Goal: Task Accomplishment & Management: Use online tool/utility

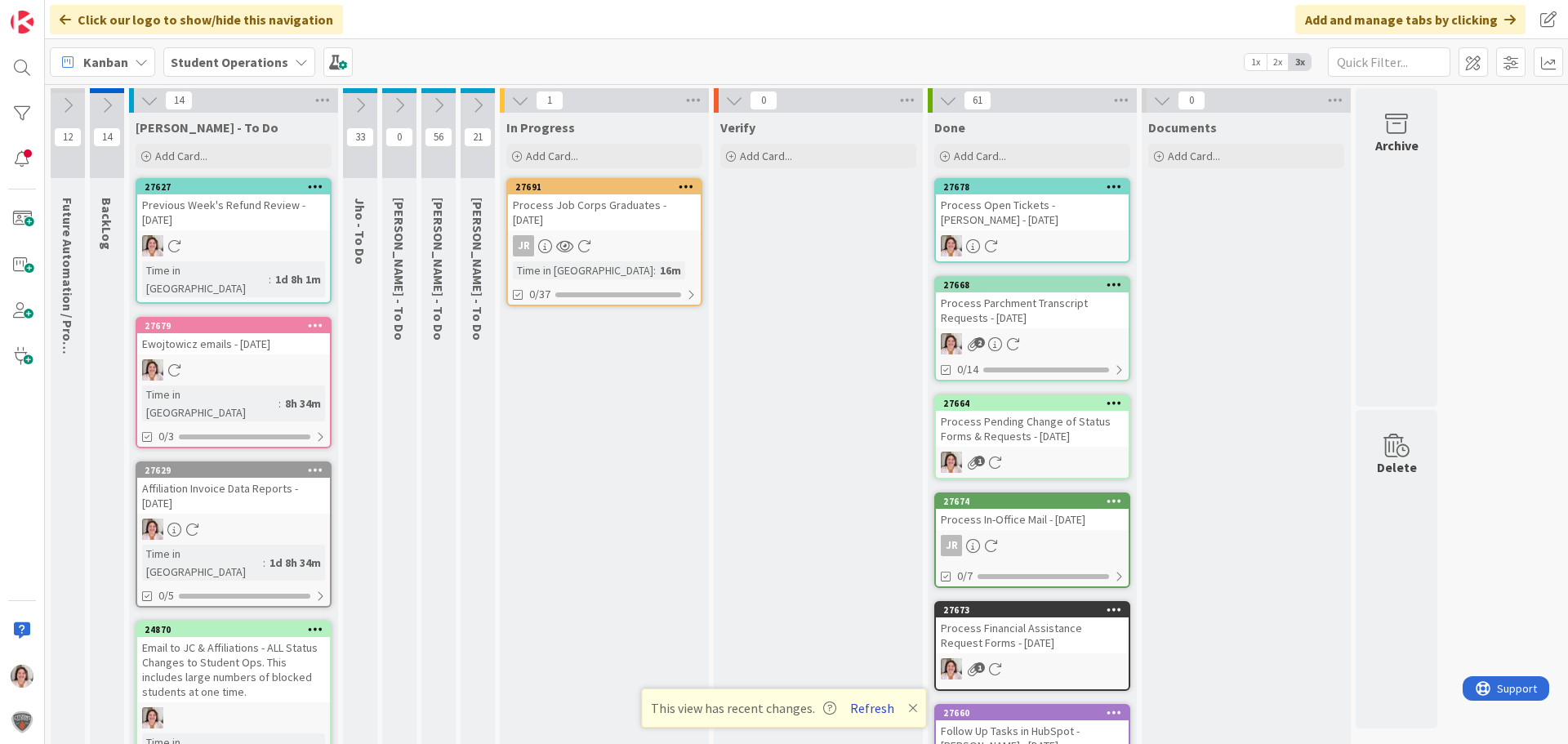
click at [876, 714] on button "Refresh" at bounding box center [873, 707] width 55 height 21
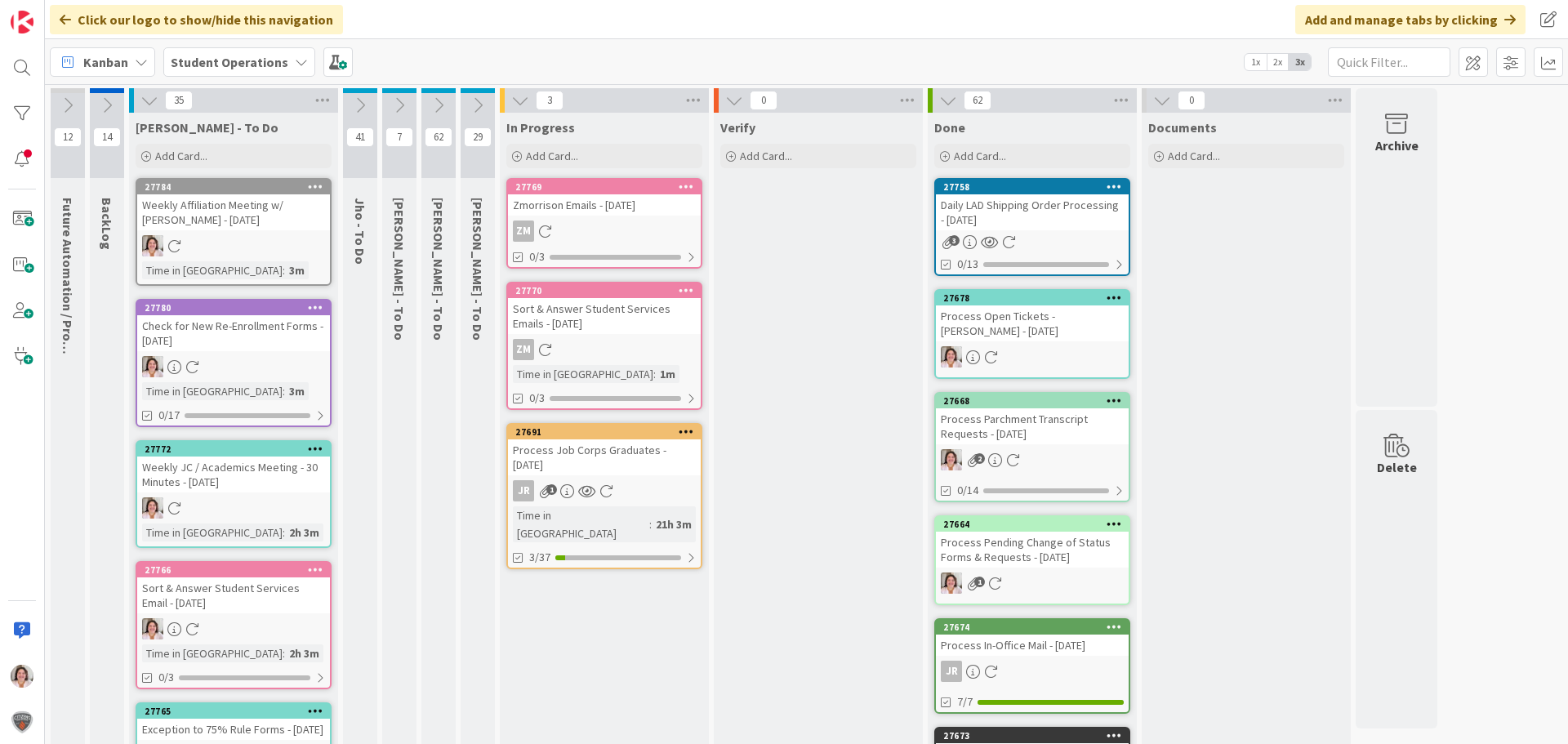
click at [319, 187] on icon at bounding box center [316, 186] width 16 height 12
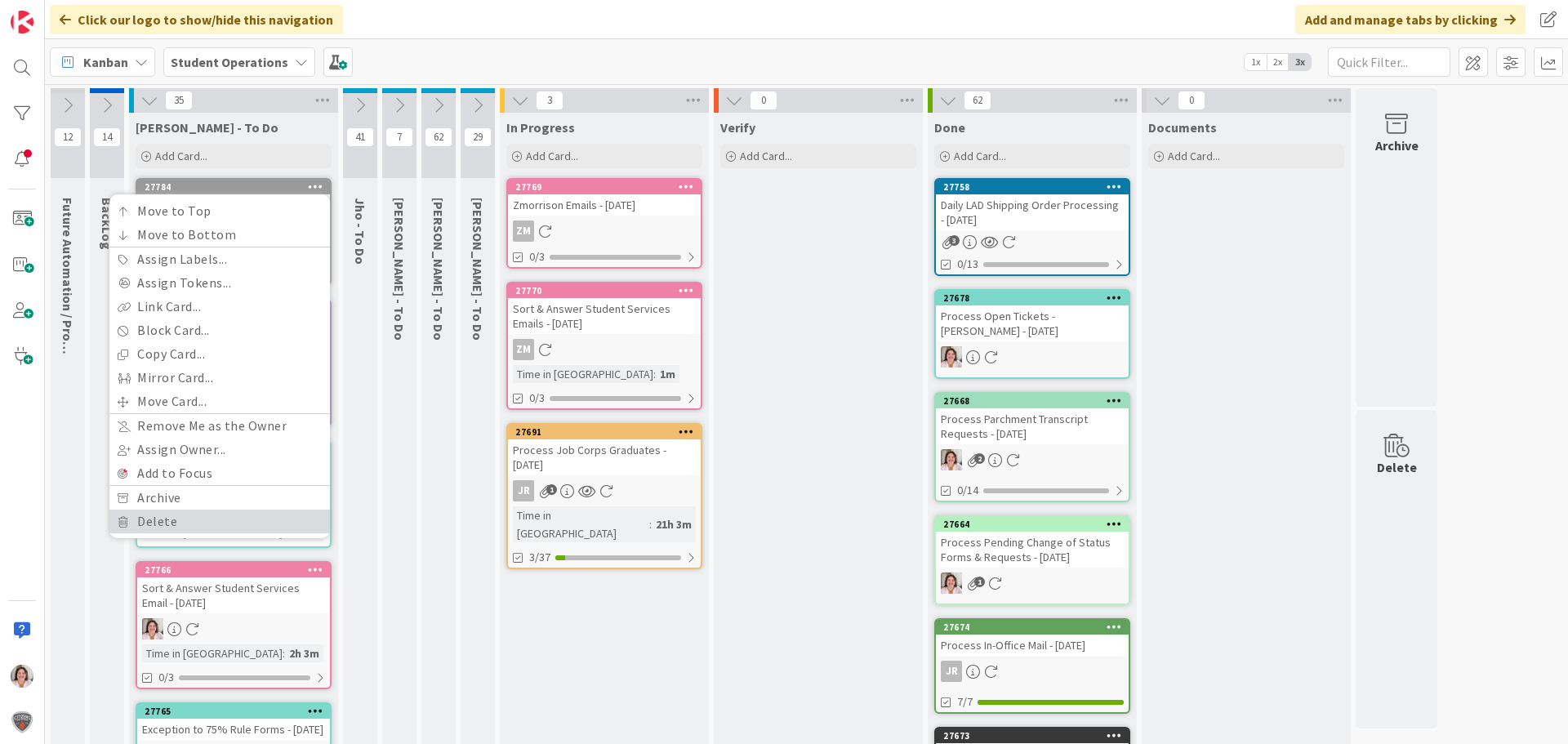
click at [156, 523] on link "Delete" at bounding box center [219, 521] width 221 height 24
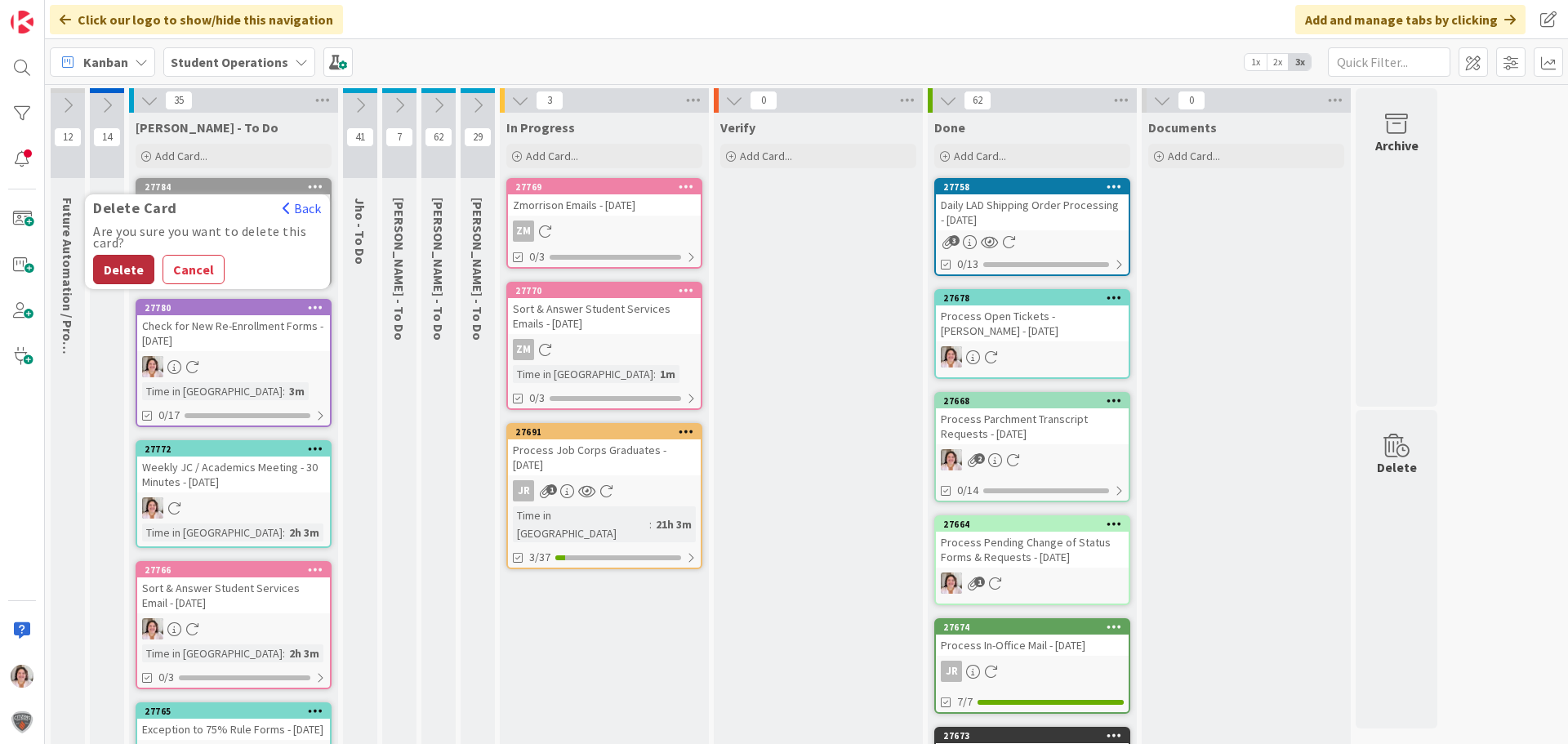
click at [117, 266] on button "Delete" at bounding box center [124, 269] width 61 height 30
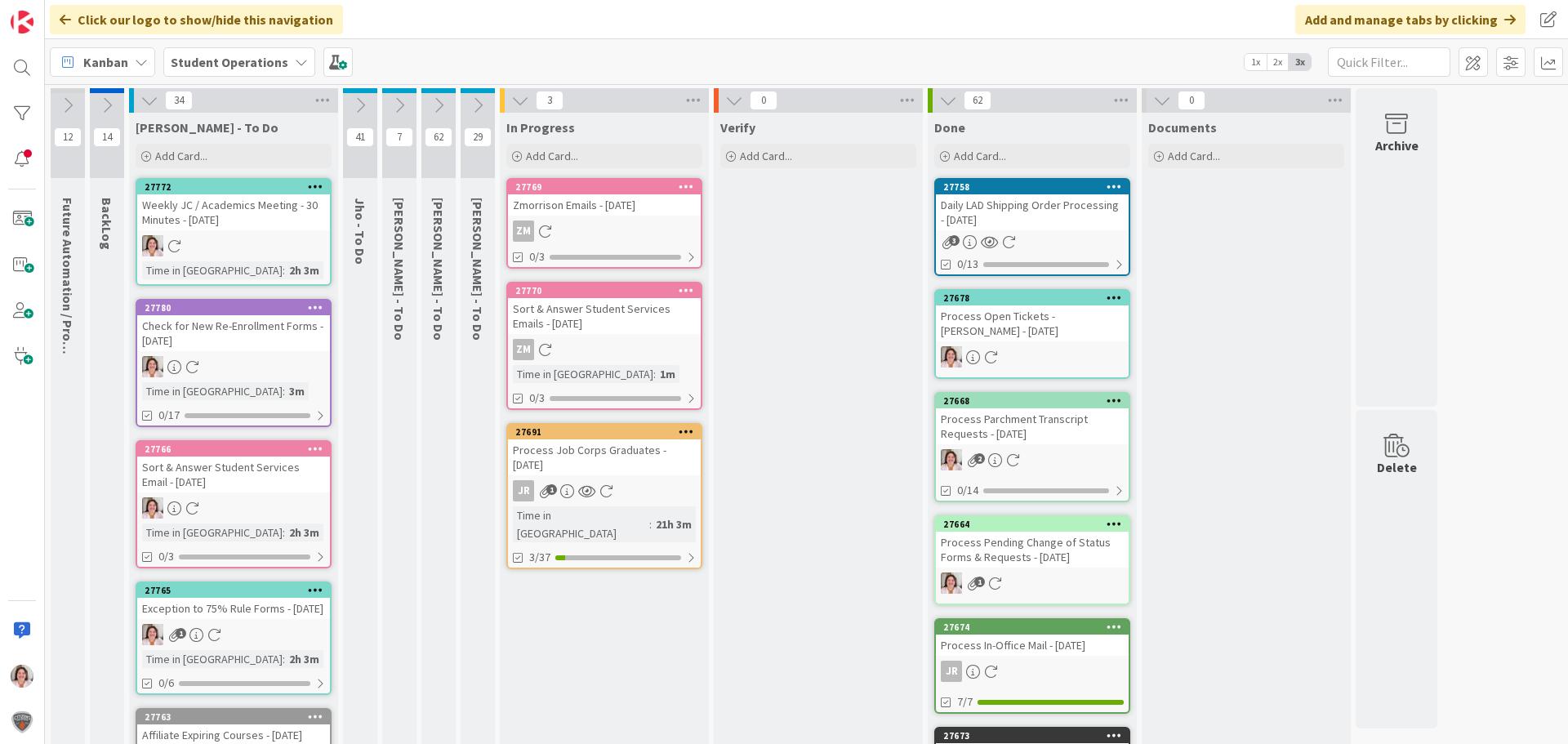
click at [239, 251] on div at bounding box center [234, 245] width 193 height 21
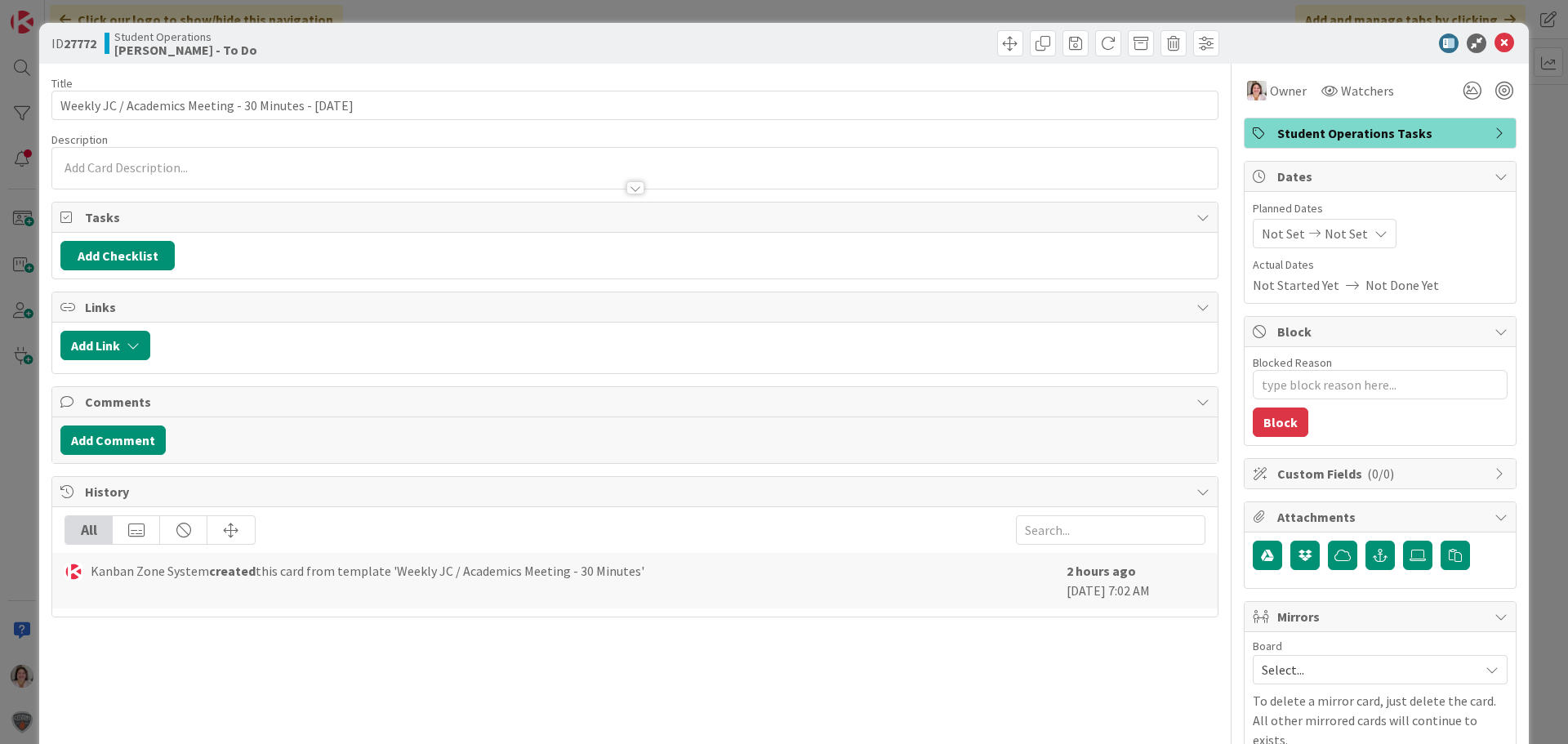
click at [1344, 133] on span "Student Operations Tasks" at bounding box center [1381, 133] width 209 height 20
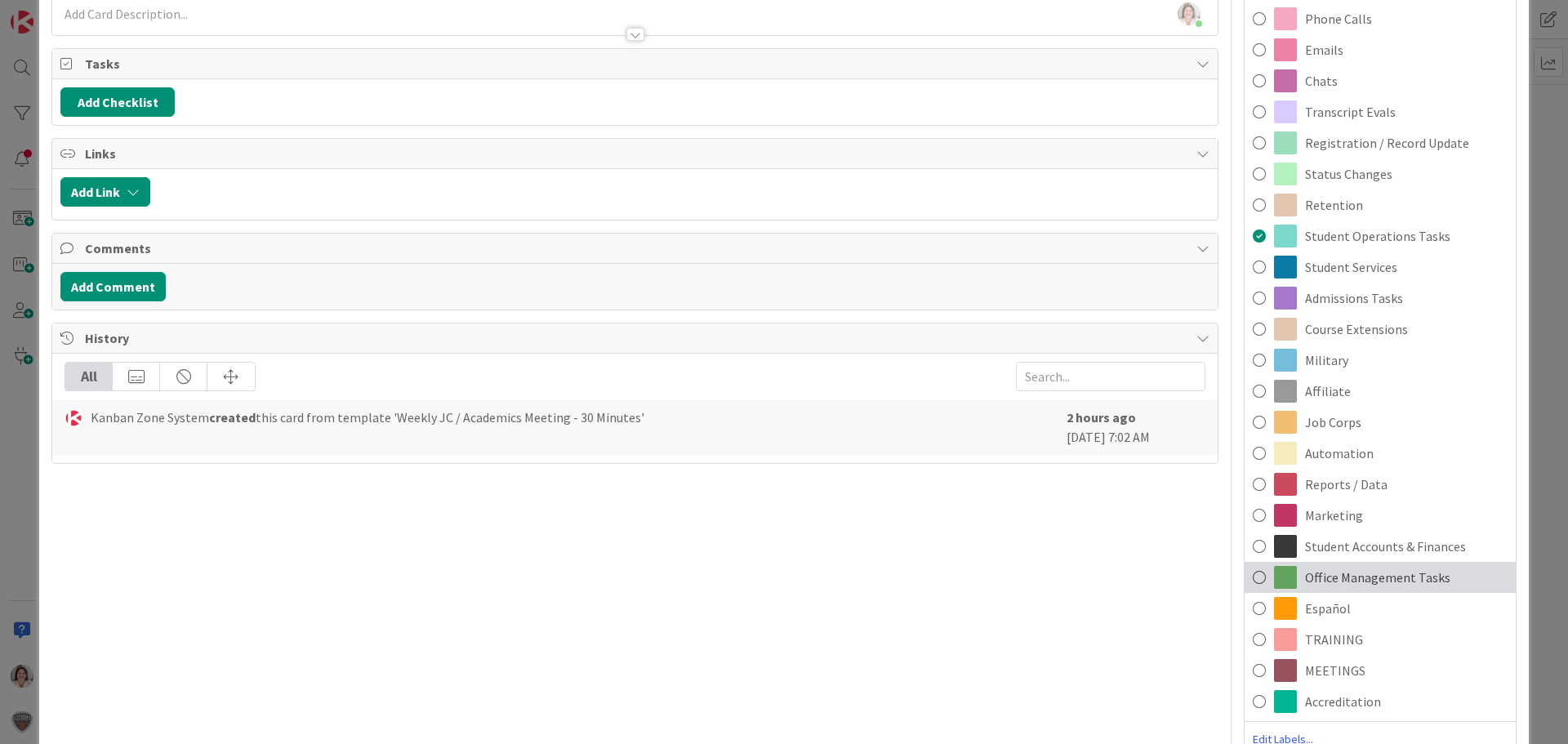
scroll to position [327, 0]
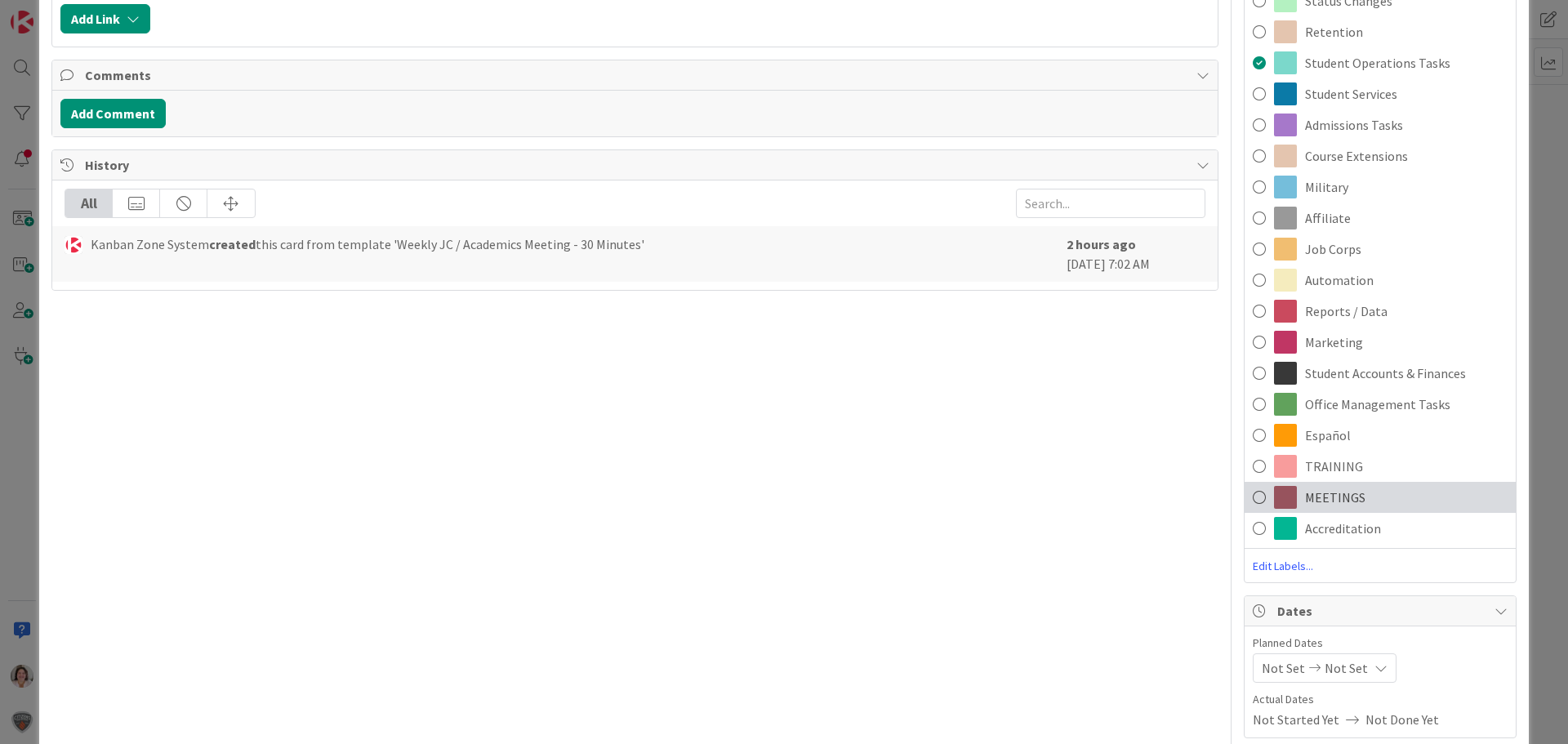
click at [1363, 497] on div "MEETINGS" at bounding box center [1381, 496] width 271 height 31
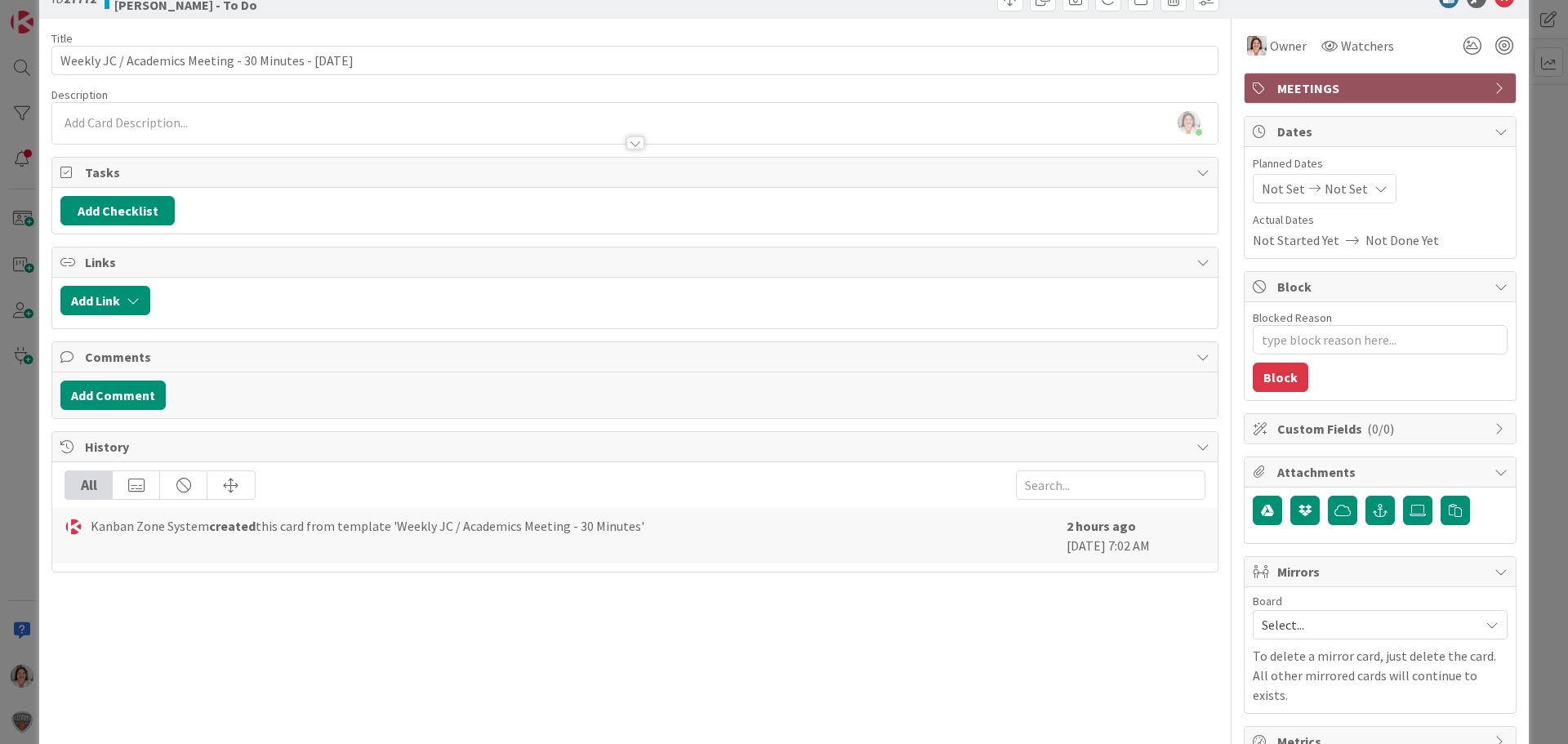
scroll to position [0, 0]
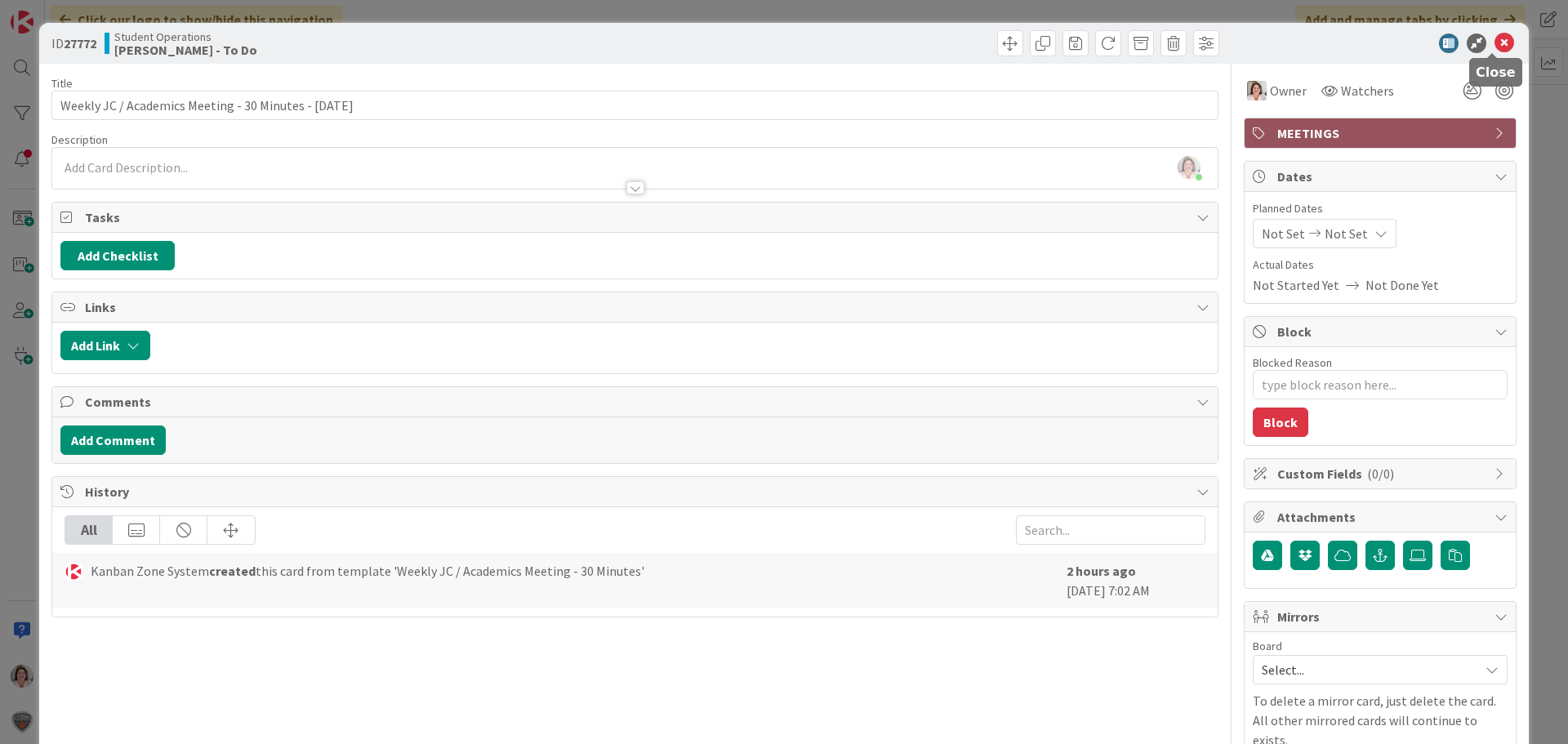
click at [1495, 40] on icon at bounding box center [1505, 44] width 20 height 20
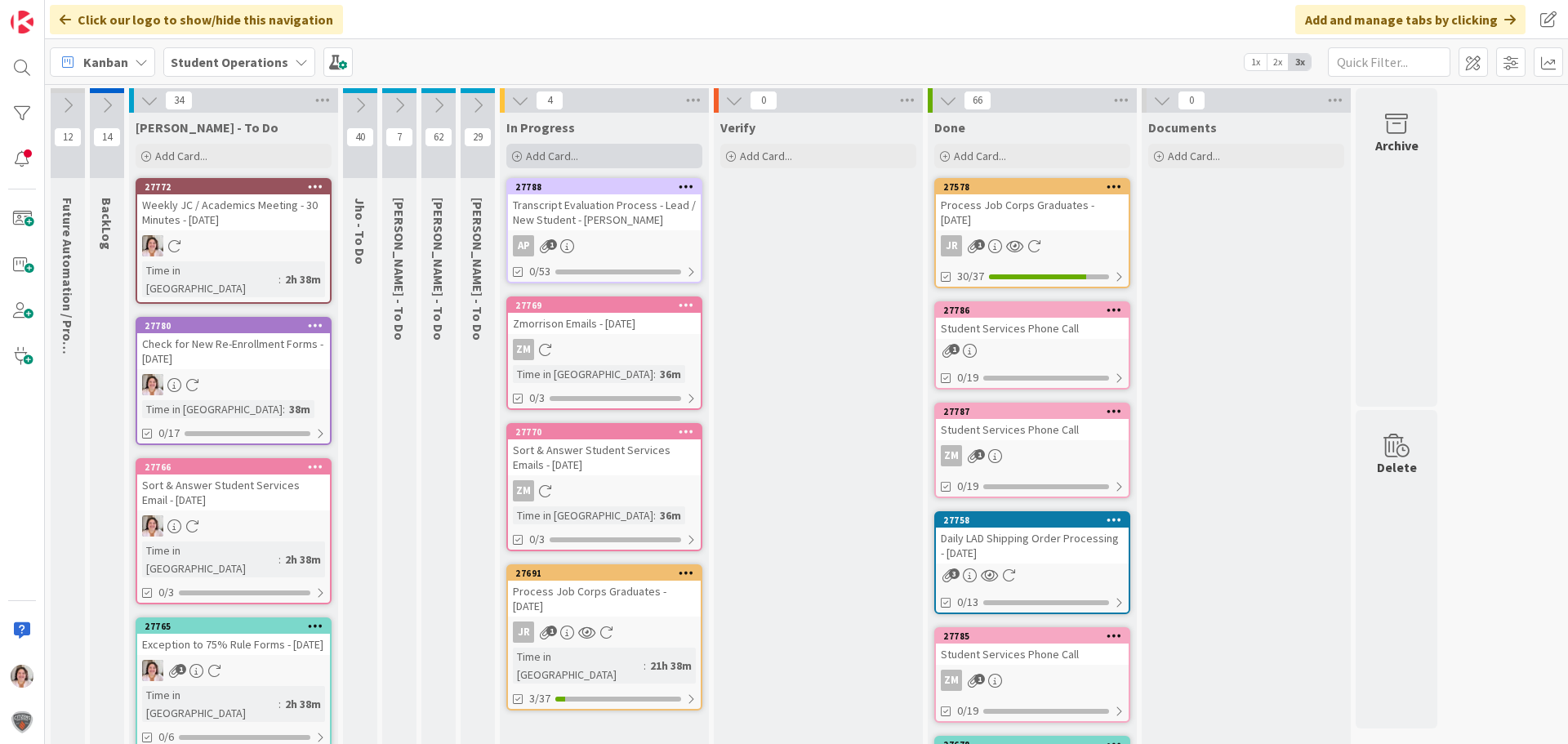
click at [636, 149] on div "Add Card..." at bounding box center [604, 156] width 196 height 25
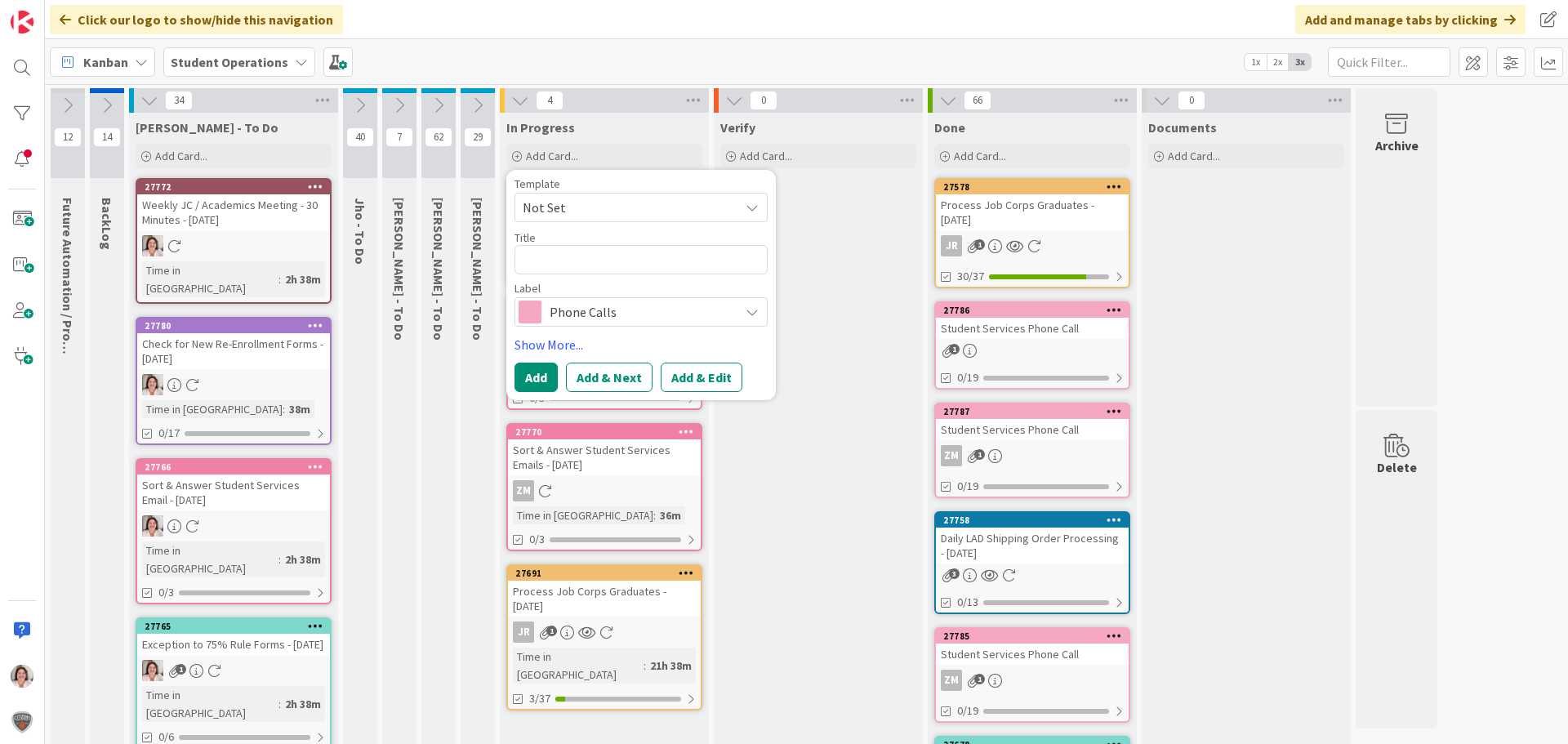
click at [660, 321] on span "Phone Calls" at bounding box center [640, 311] width 181 height 23
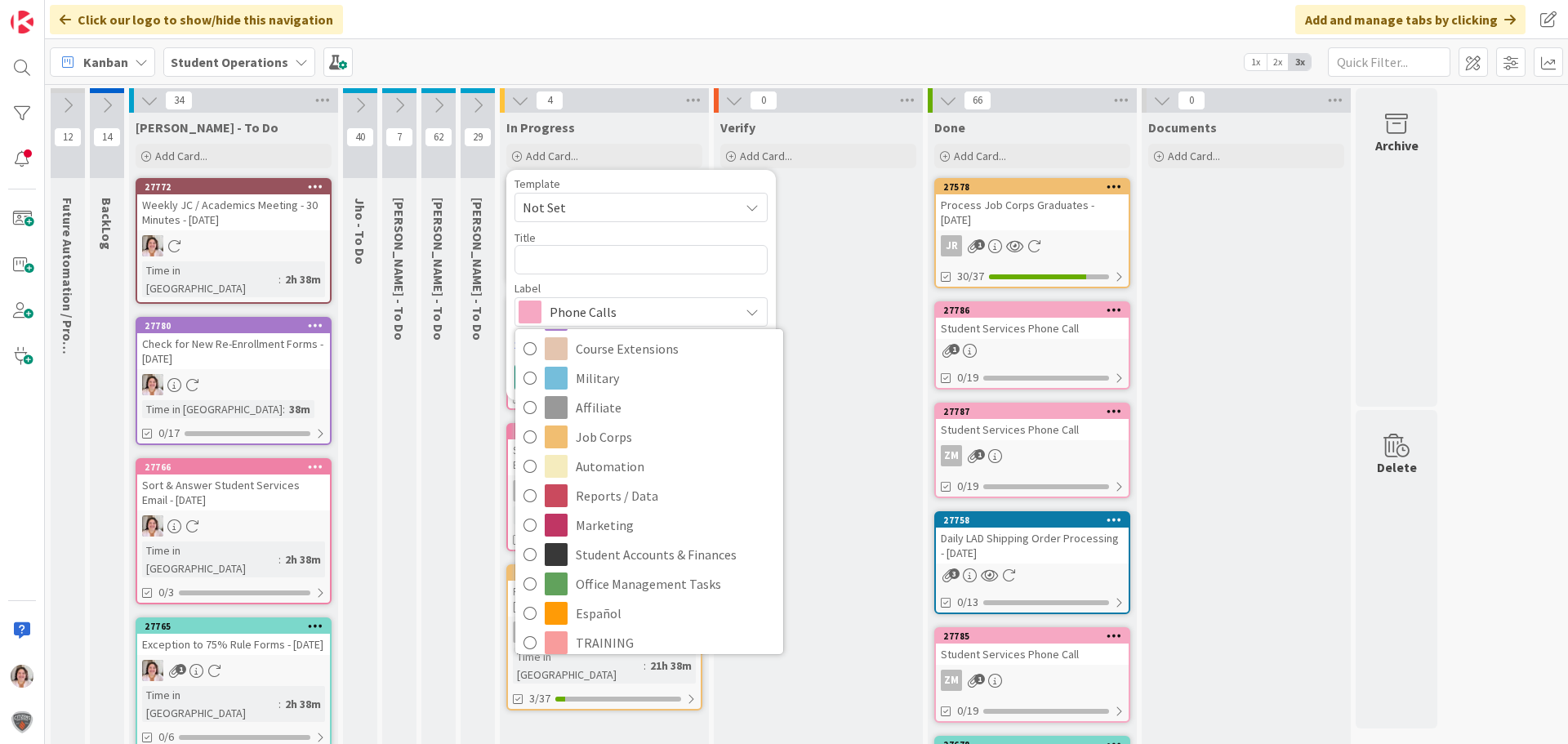
scroll to position [245, 0]
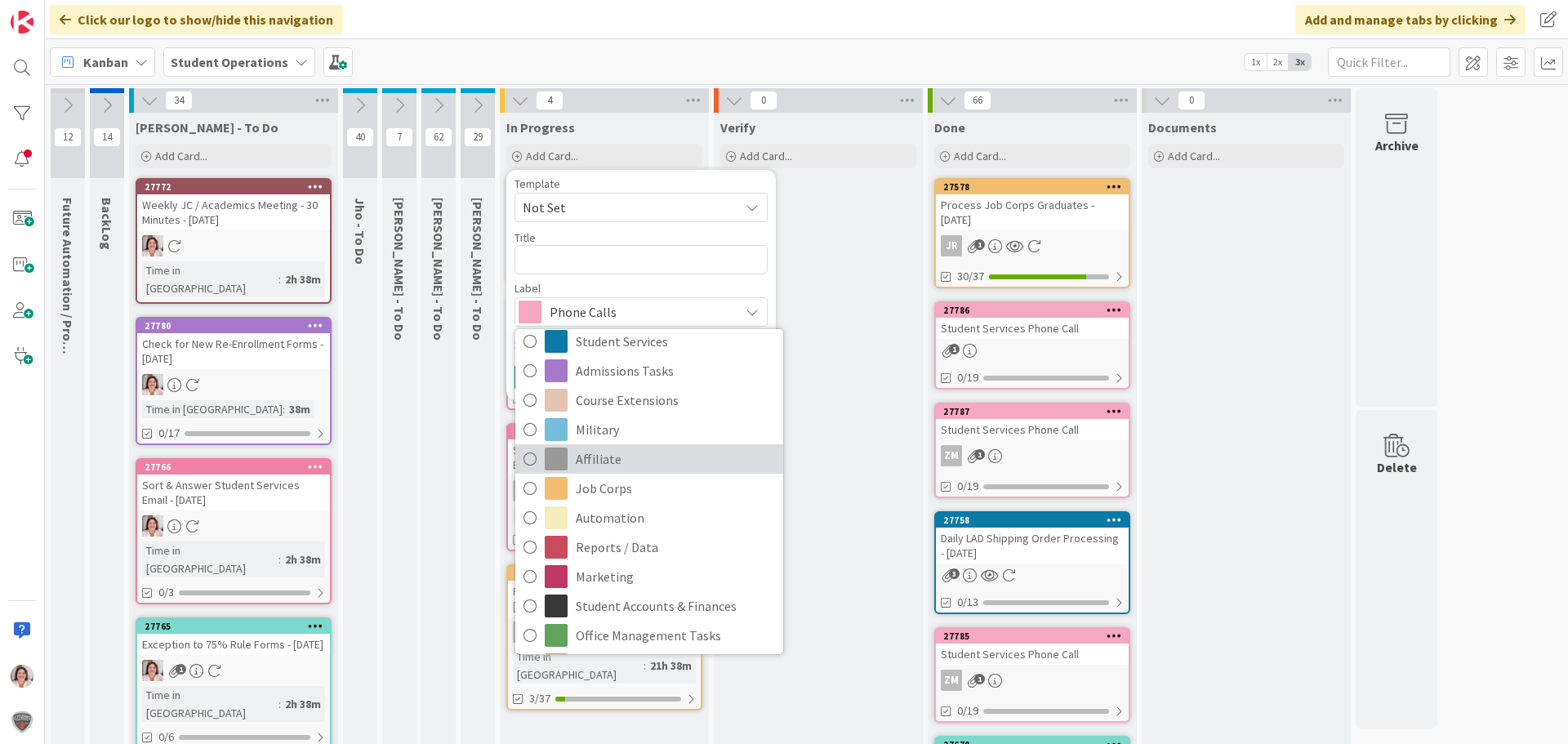
click at [642, 465] on span "Affiliate" at bounding box center [675, 459] width 199 height 25
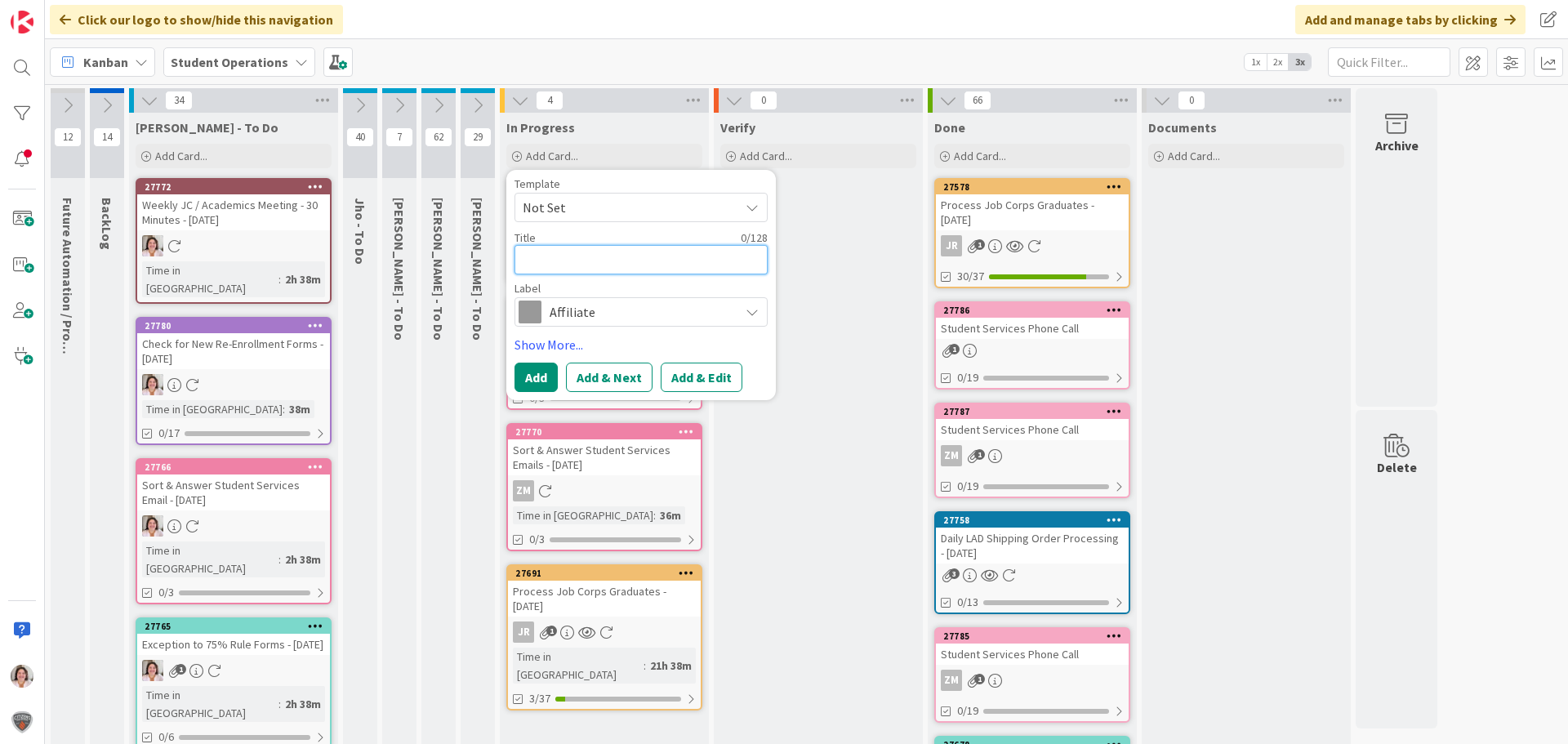
click at [608, 256] on textarea at bounding box center [641, 260] width 254 height 30
type textarea "x"
type textarea "G"
type textarea "x"
type textarea "Gi"
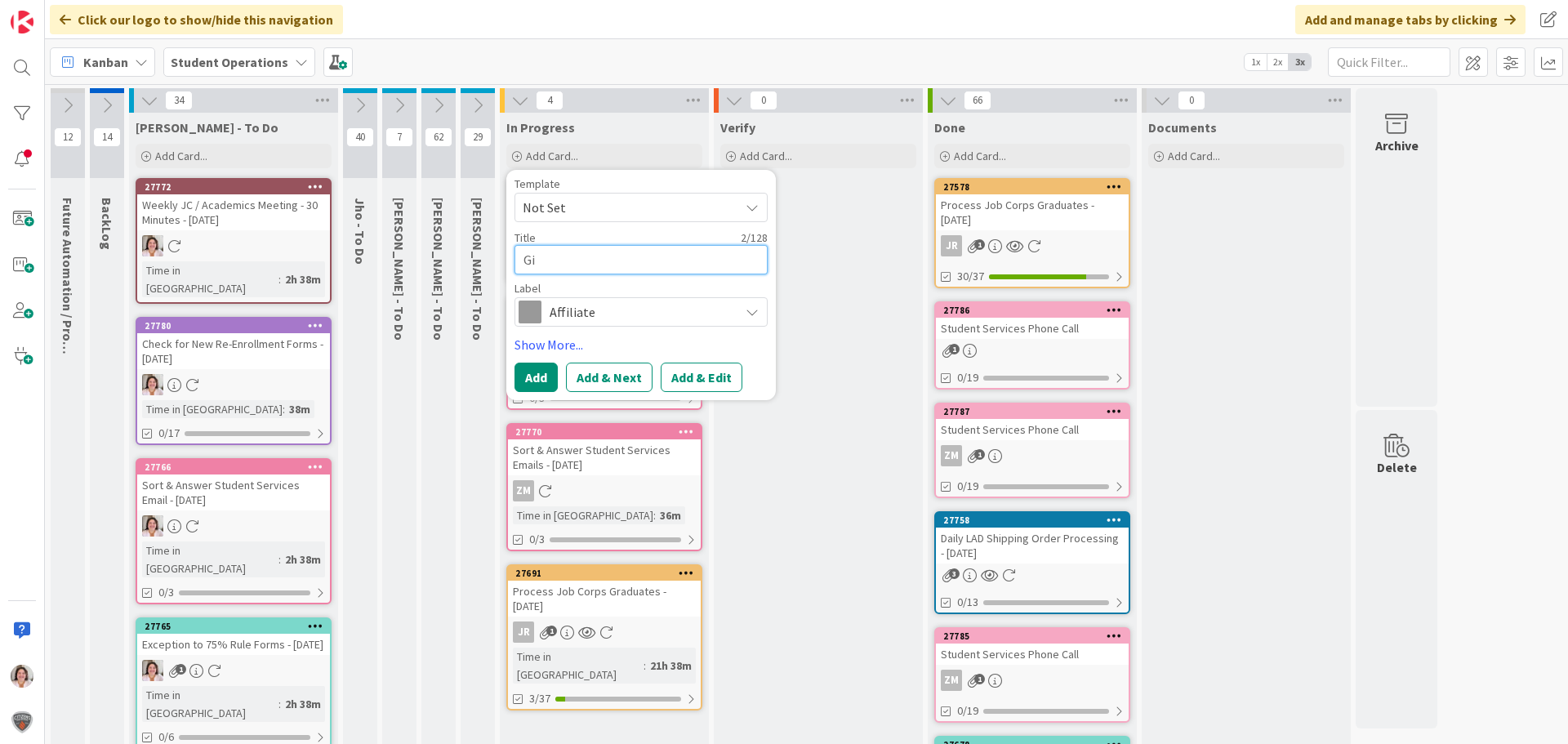
type textarea "x"
type textarea "[PERSON_NAME]"
type textarea "x"
type textarea "[PERSON_NAME]"
type textarea "x"
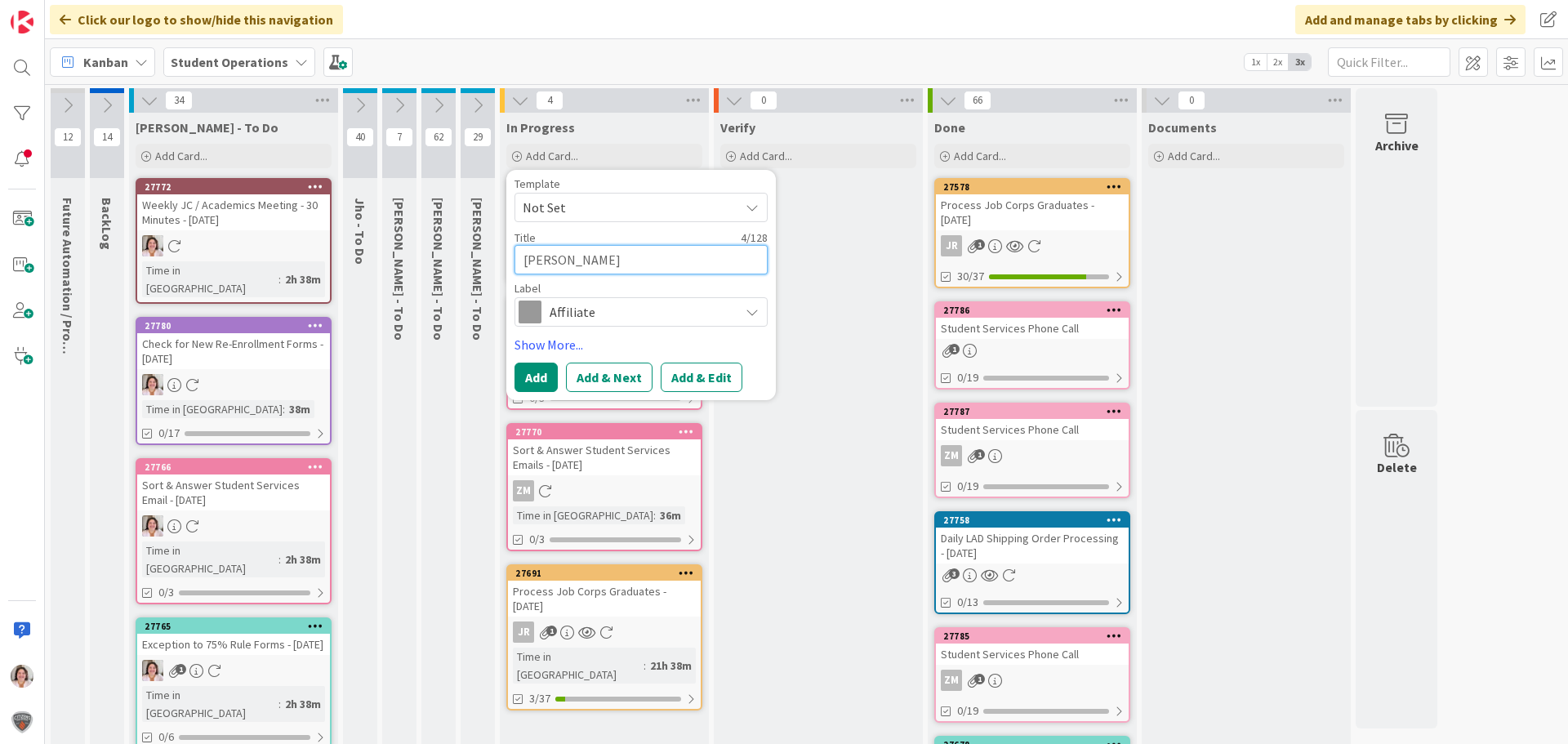
type textarea "Gilli"
type textarea "x"
type textarea "[PERSON_NAME]"
type textarea "x"
type textarea "[PERSON_NAME]"
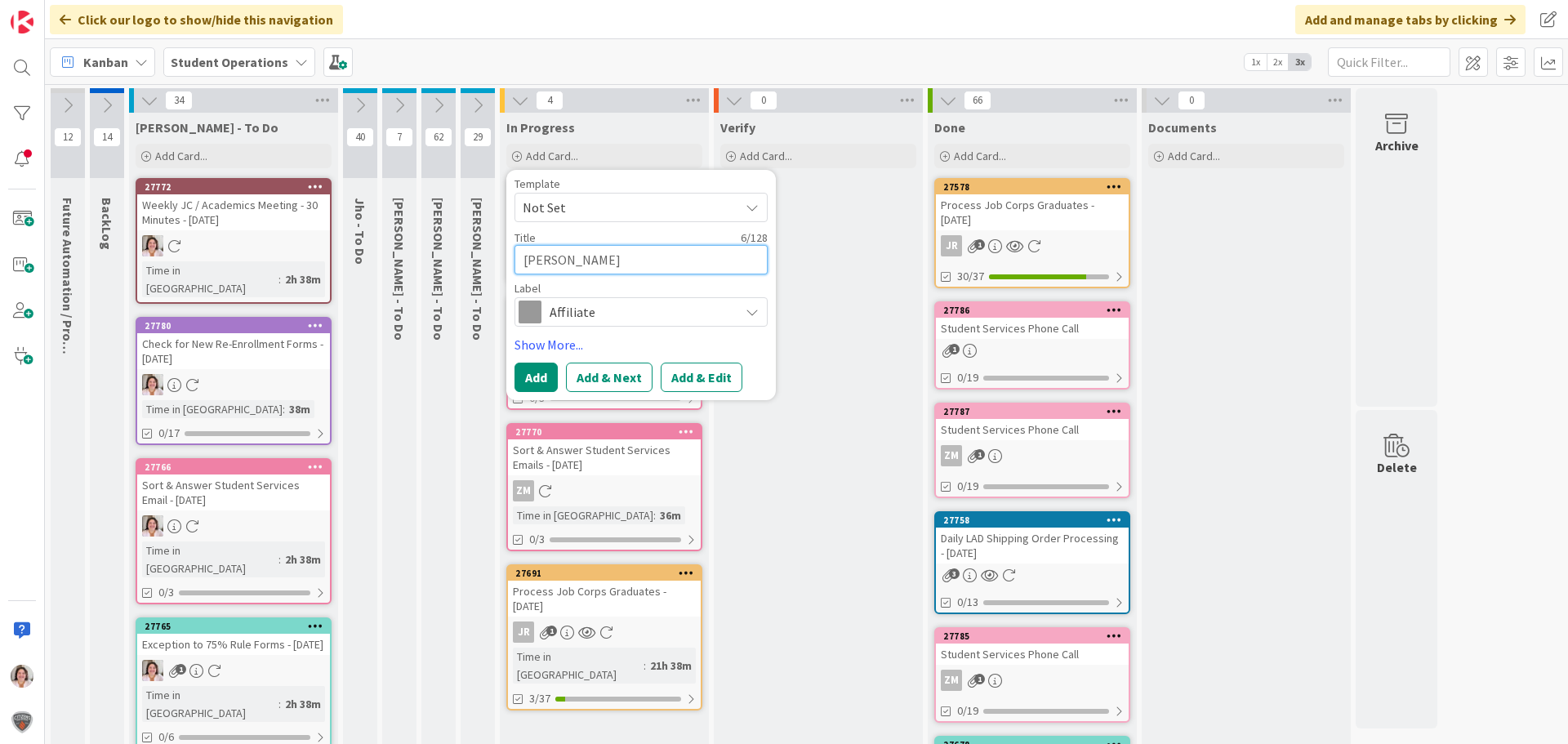
type textarea "x"
type textarea "[PERSON_NAME]"
type textarea "x"
type textarea "[PERSON_NAME] A"
type textarea "x"
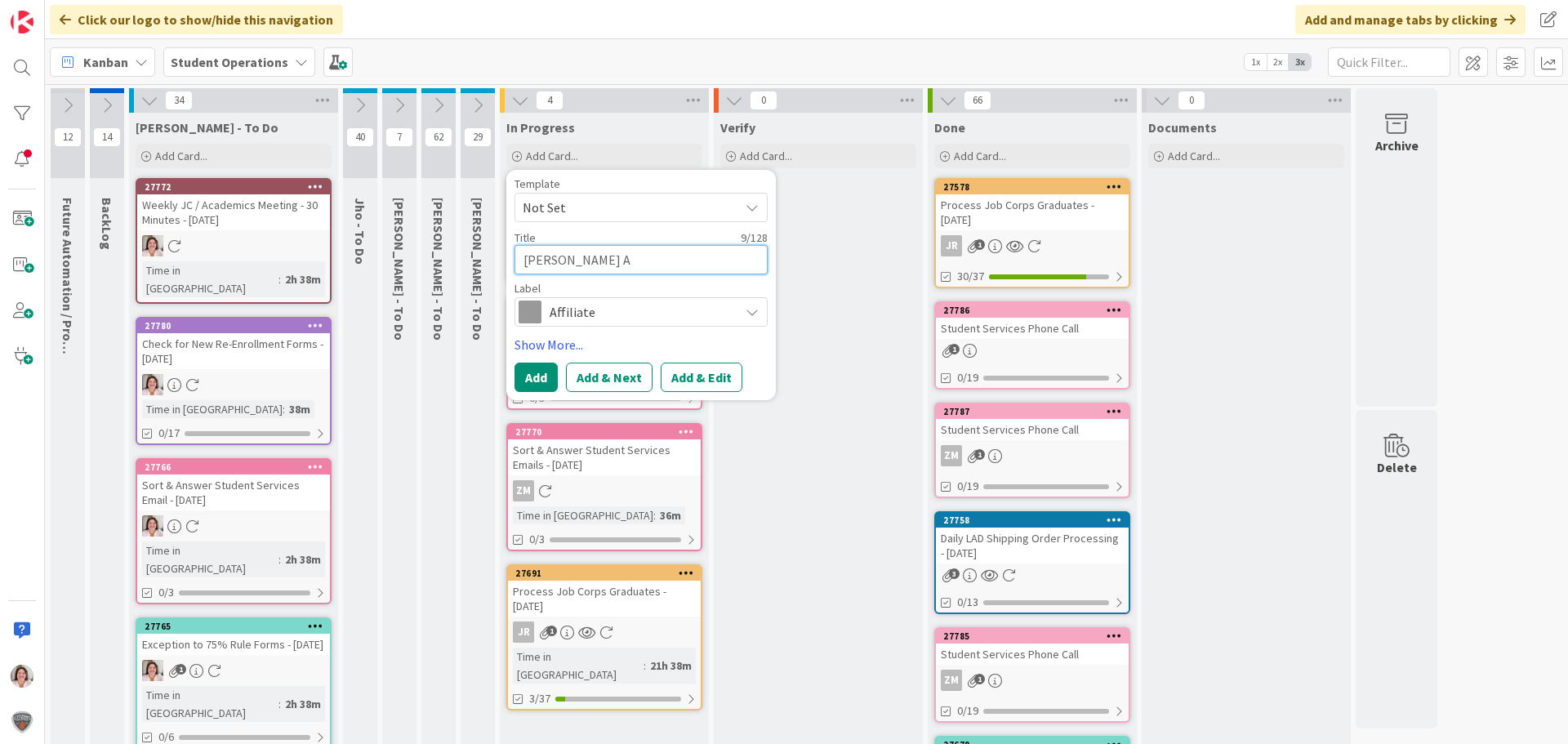
type textarea "[PERSON_NAME]"
type textarea "x"
type textarea "[PERSON_NAME] Acc"
type textarea "x"
type textarea "[PERSON_NAME] Acca"
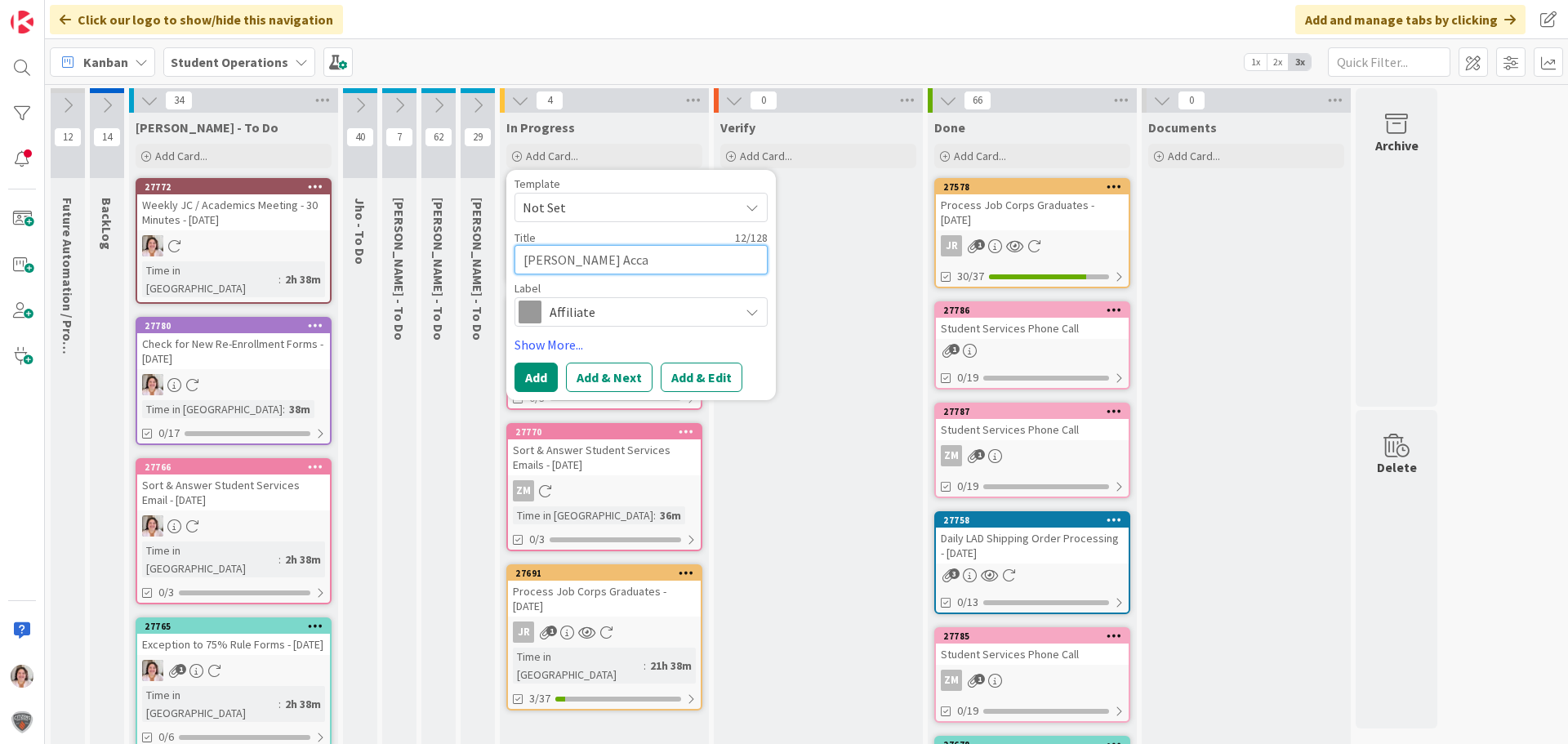
type textarea "x"
type textarea "[PERSON_NAME]"
type textarea "x"
type textarea "[PERSON_NAME] Accade"
type textarea "x"
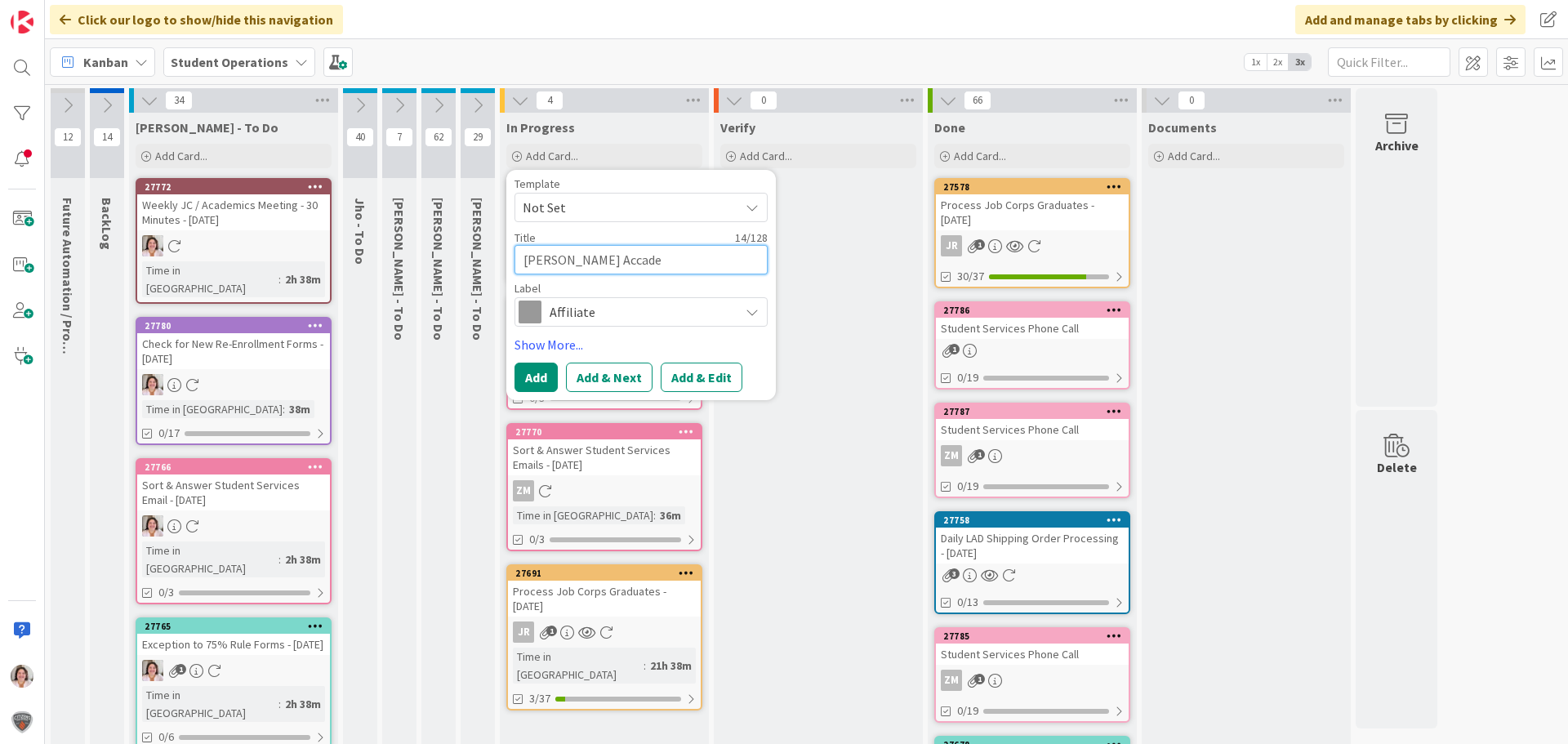
type textarea "[PERSON_NAME] Accadem"
type textarea "x"
type textarea "[PERSON_NAME]"
type textarea "x"
type textarea "[PERSON_NAME]"
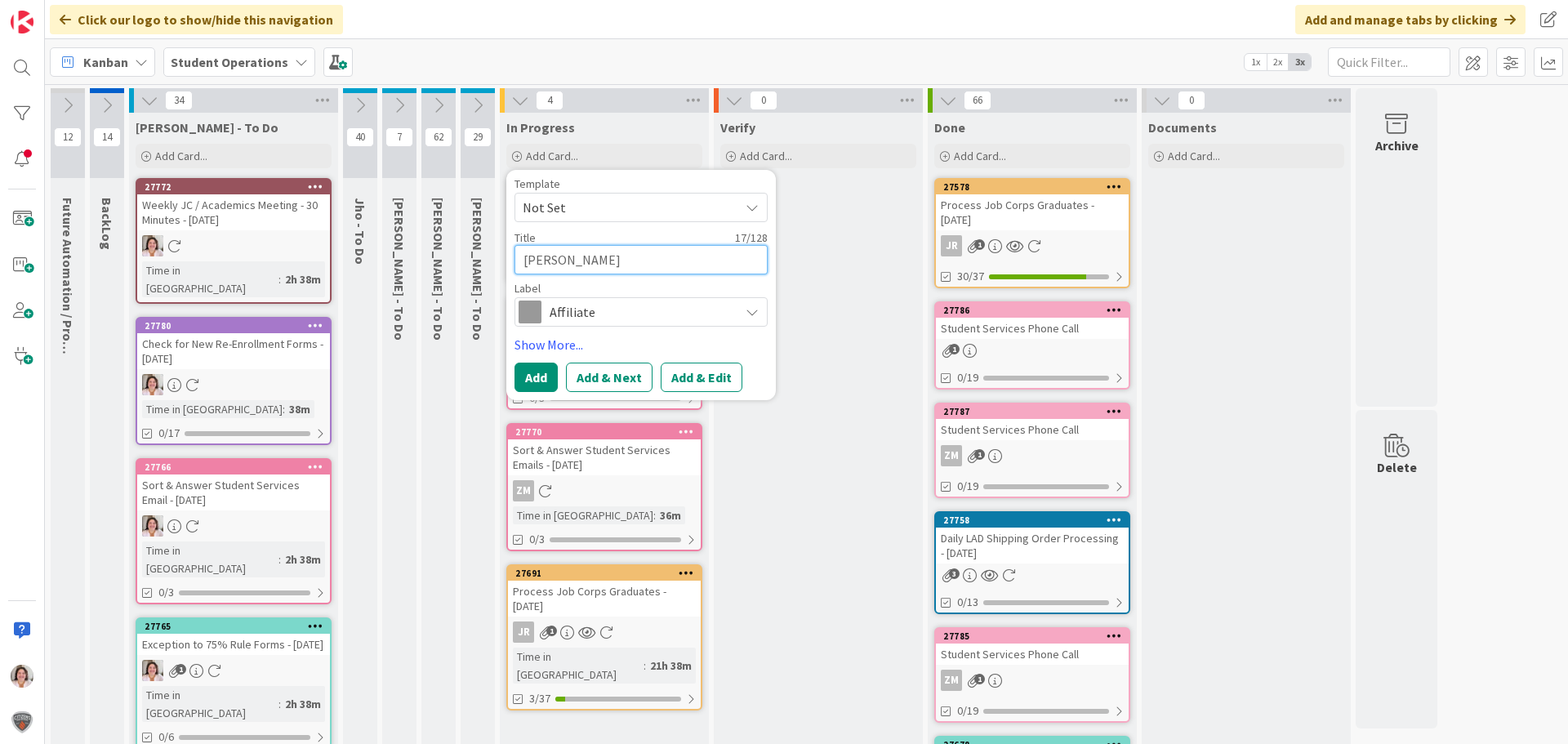
type textarea "x"
type textarea "[PERSON_NAME] Accademy C"
type textarea "x"
type textarea "[PERSON_NAME]"
type textarea "x"
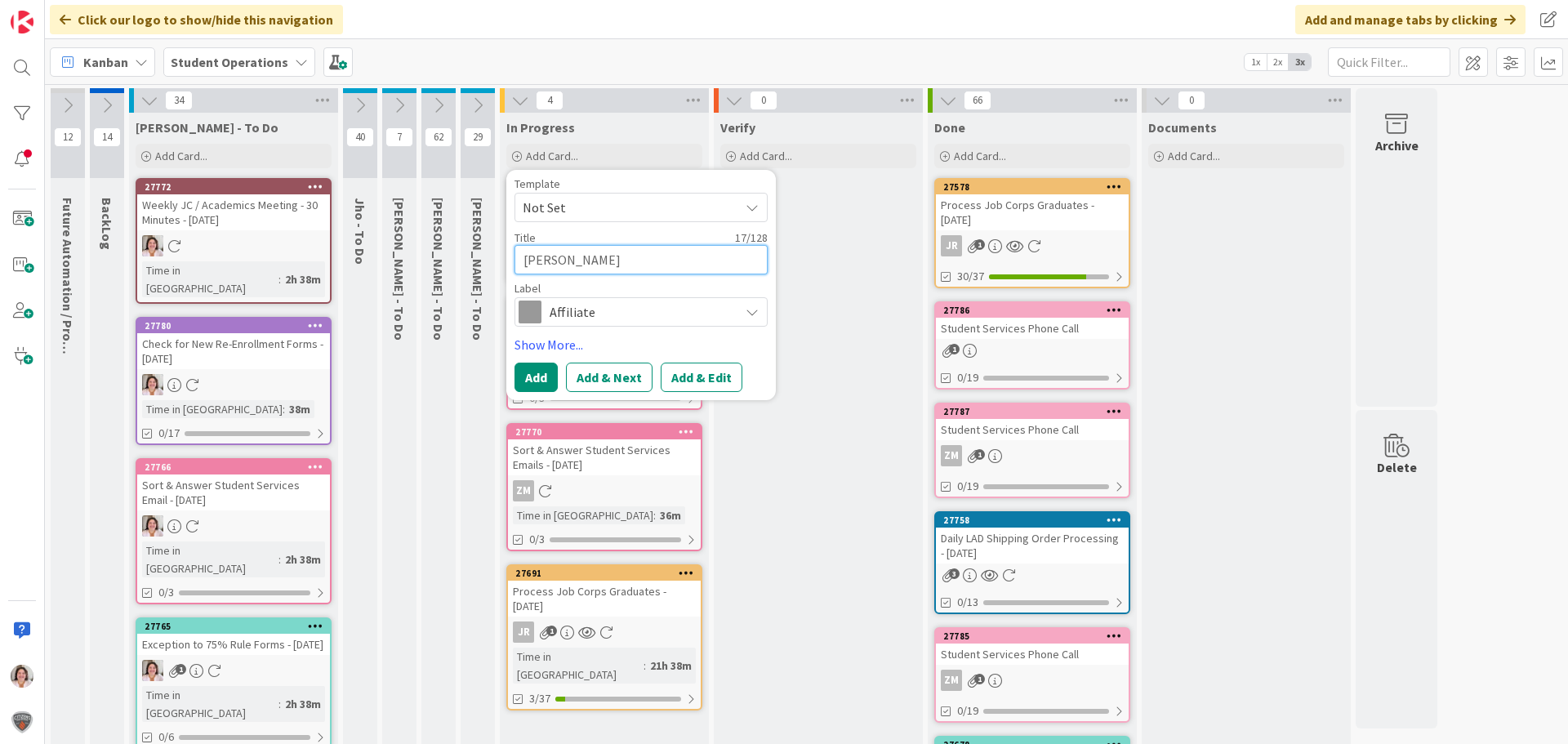
type textarea "[PERSON_NAME]"
type textarea "x"
type textarea "[PERSON_NAME] Accadem"
type textarea "x"
type textarea "[PERSON_NAME] Accade"
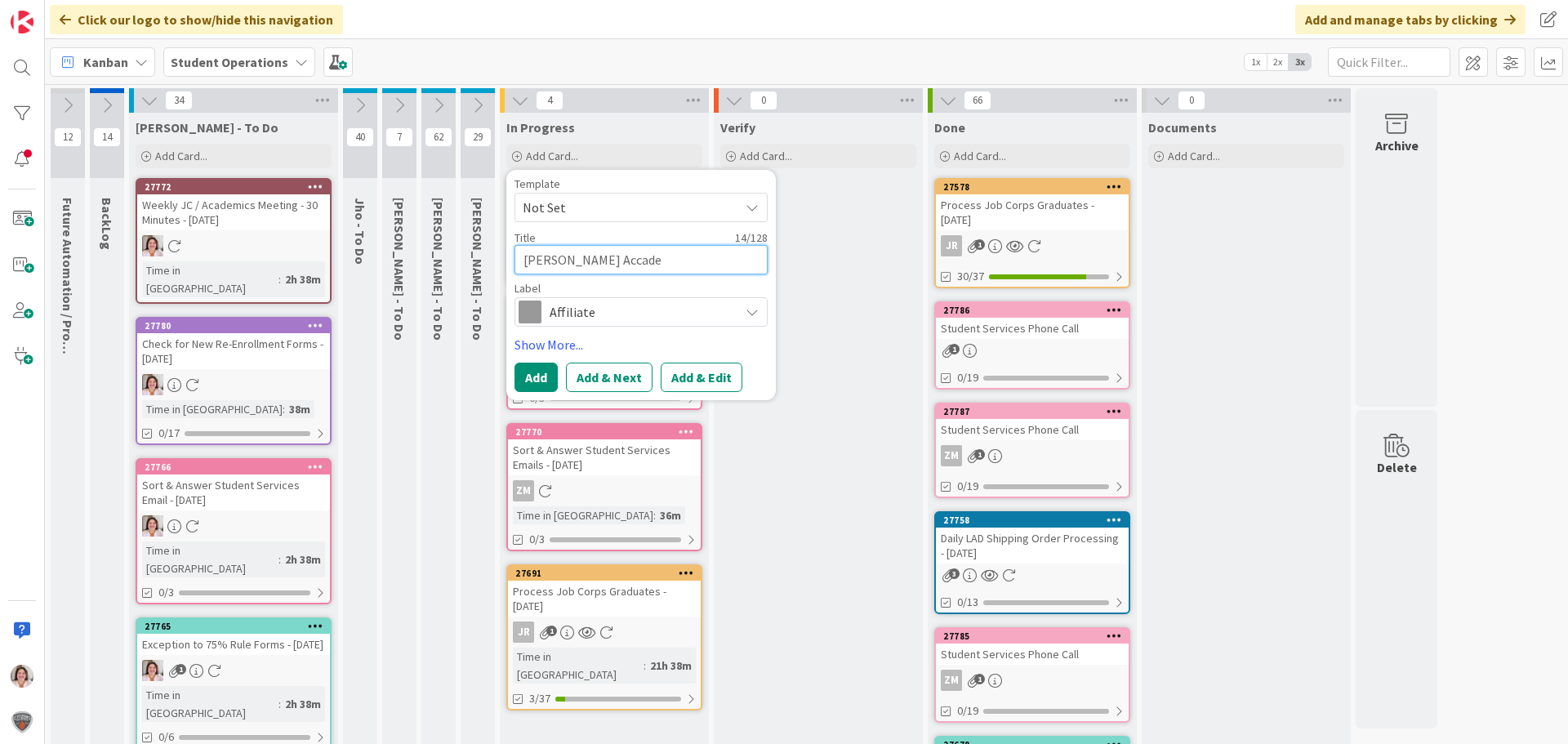
type textarea "x"
type textarea "[PERSON_NAME]"
type textarea "x"
type textarea "[PERSON_NAME] Accade"
type textarea "x"
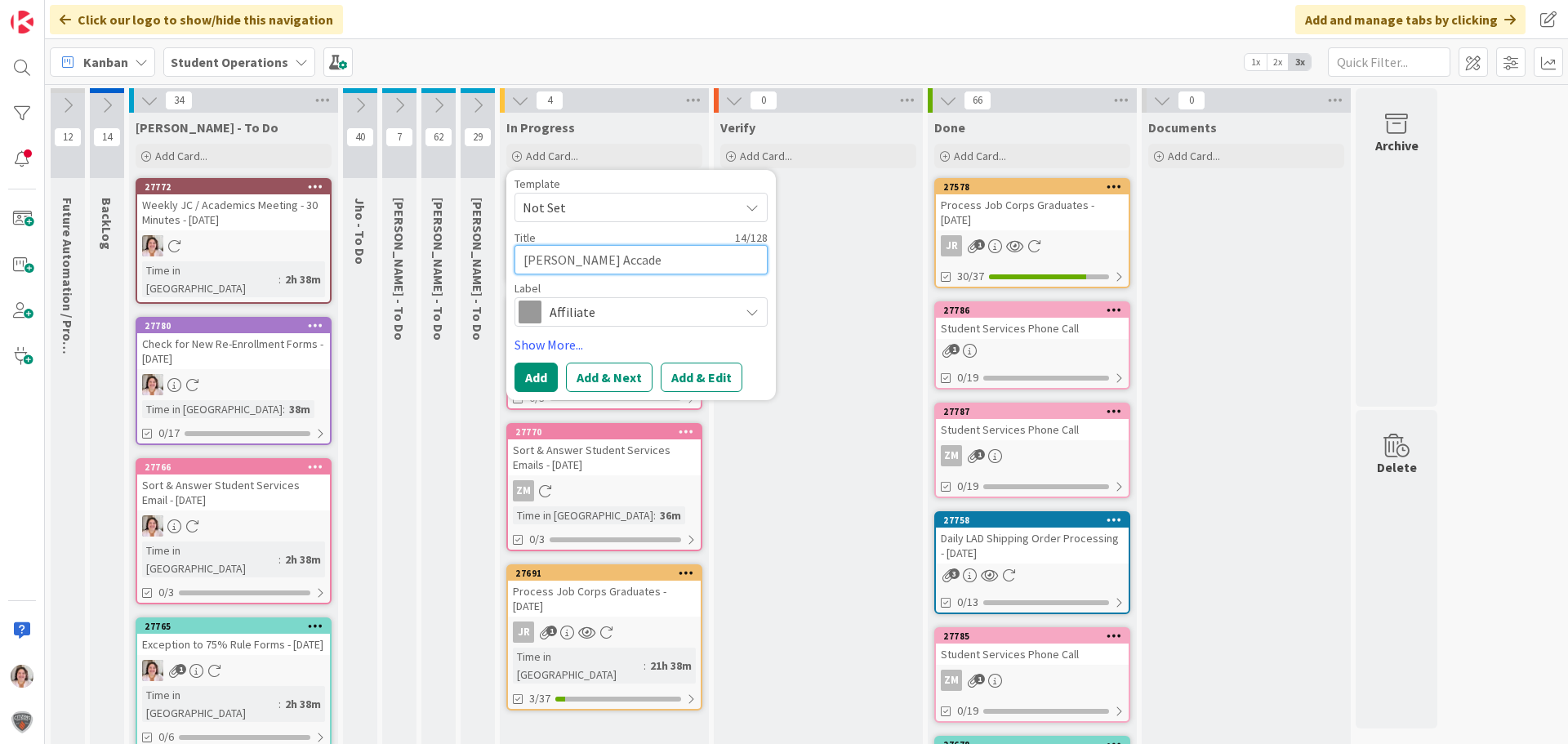
type textarea "[PERSON_NAME] Accadem"
type textarea "x"
type textarea "[PERSON_NAME]"
type textarea "x"
type textarea "[PERSON_NAME]"
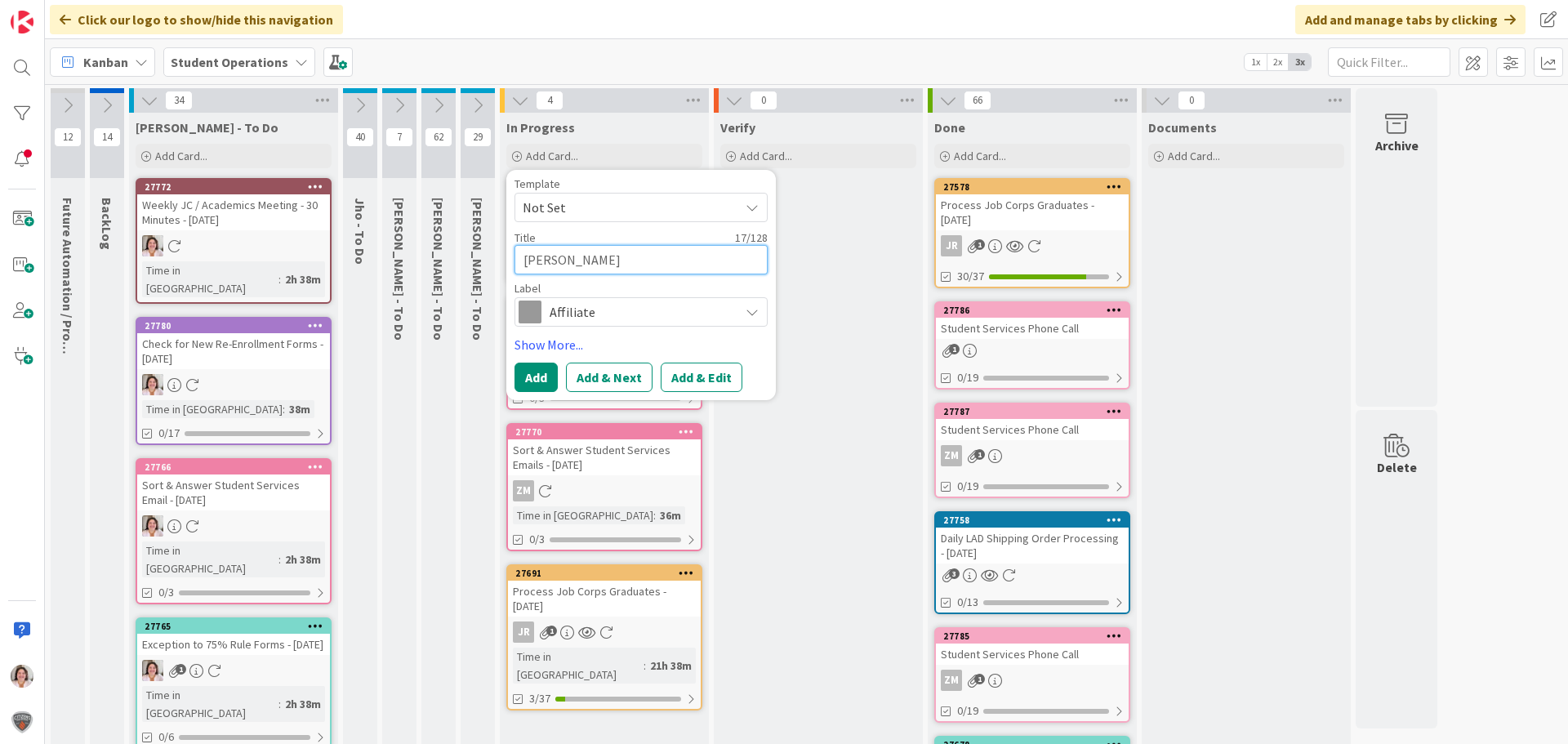
type textarea "x"
type textarea "[PERSON_NAME]"
type textarea "x"
type textarea "[PERSON_NAME] Accadem"
type textarea "x"
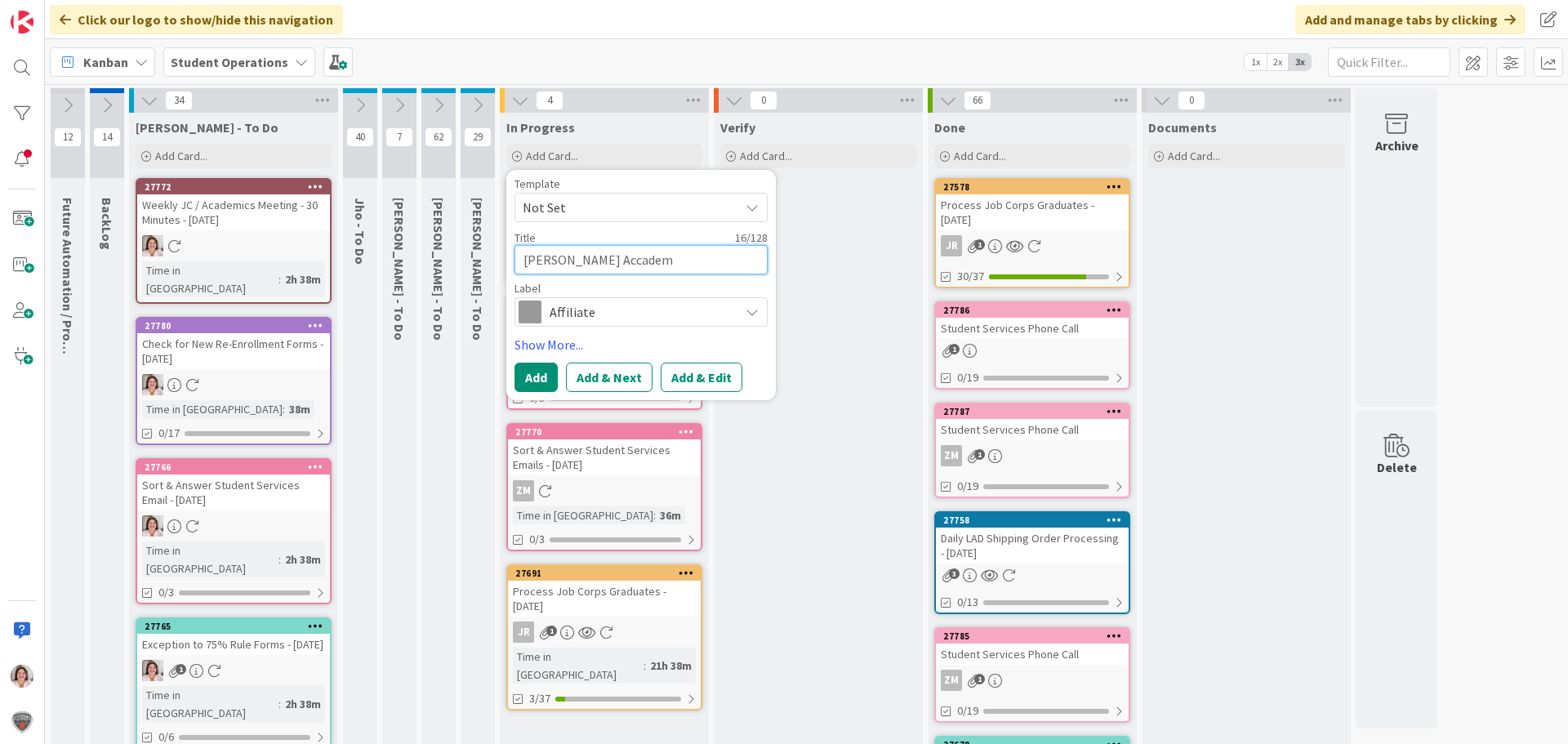
type textarea "[PERSON_NAME] Accade"
type textarea "x"
type textarea "[PERSON_NAME]"
type textarea "x"
type textarea "[PERSON_NAME] Acca"
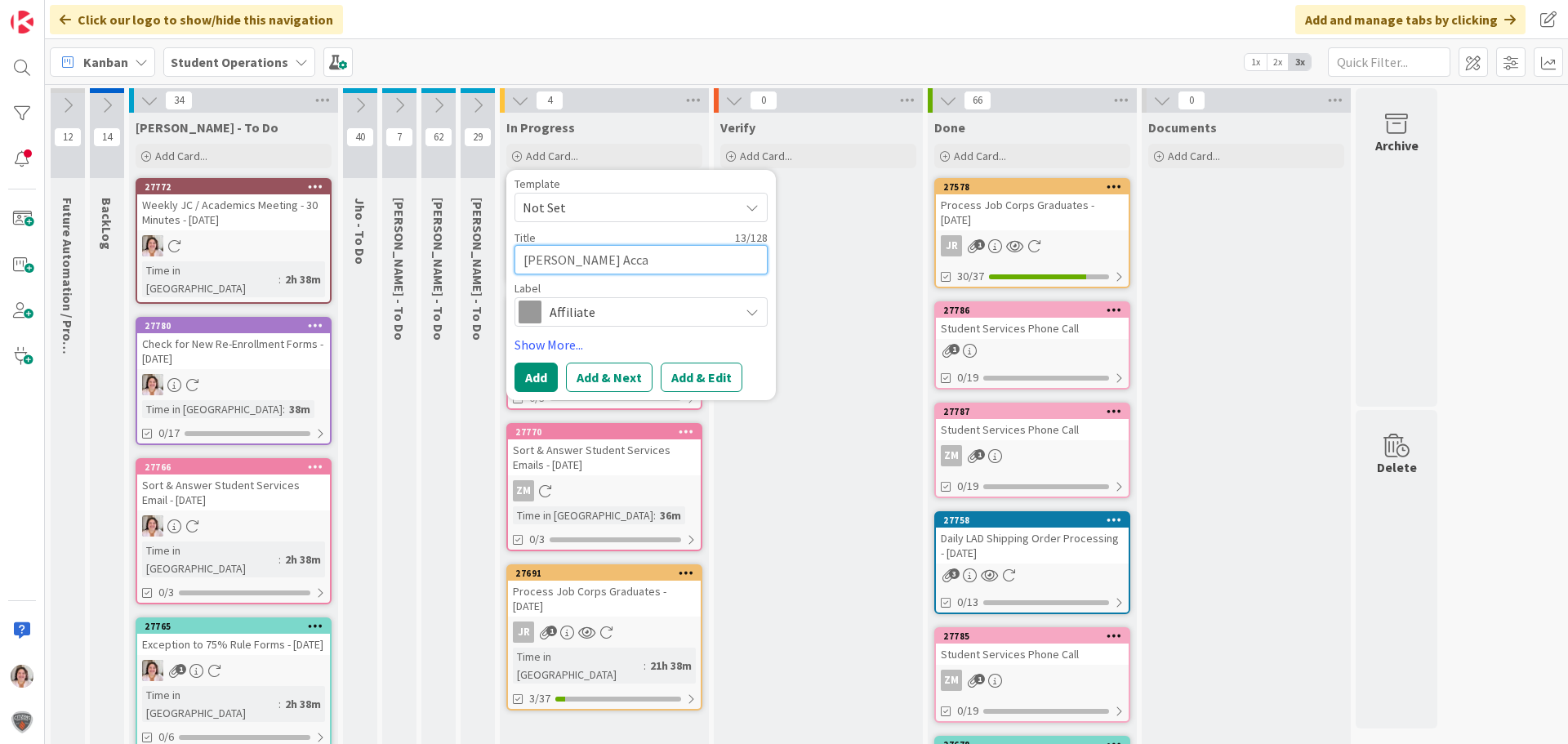
type textarea "x"
type textarea "[PERSON_NAME] Acc"
type textarea "x"
type textarea "[PERSON_NAME]"
type textarea "x"
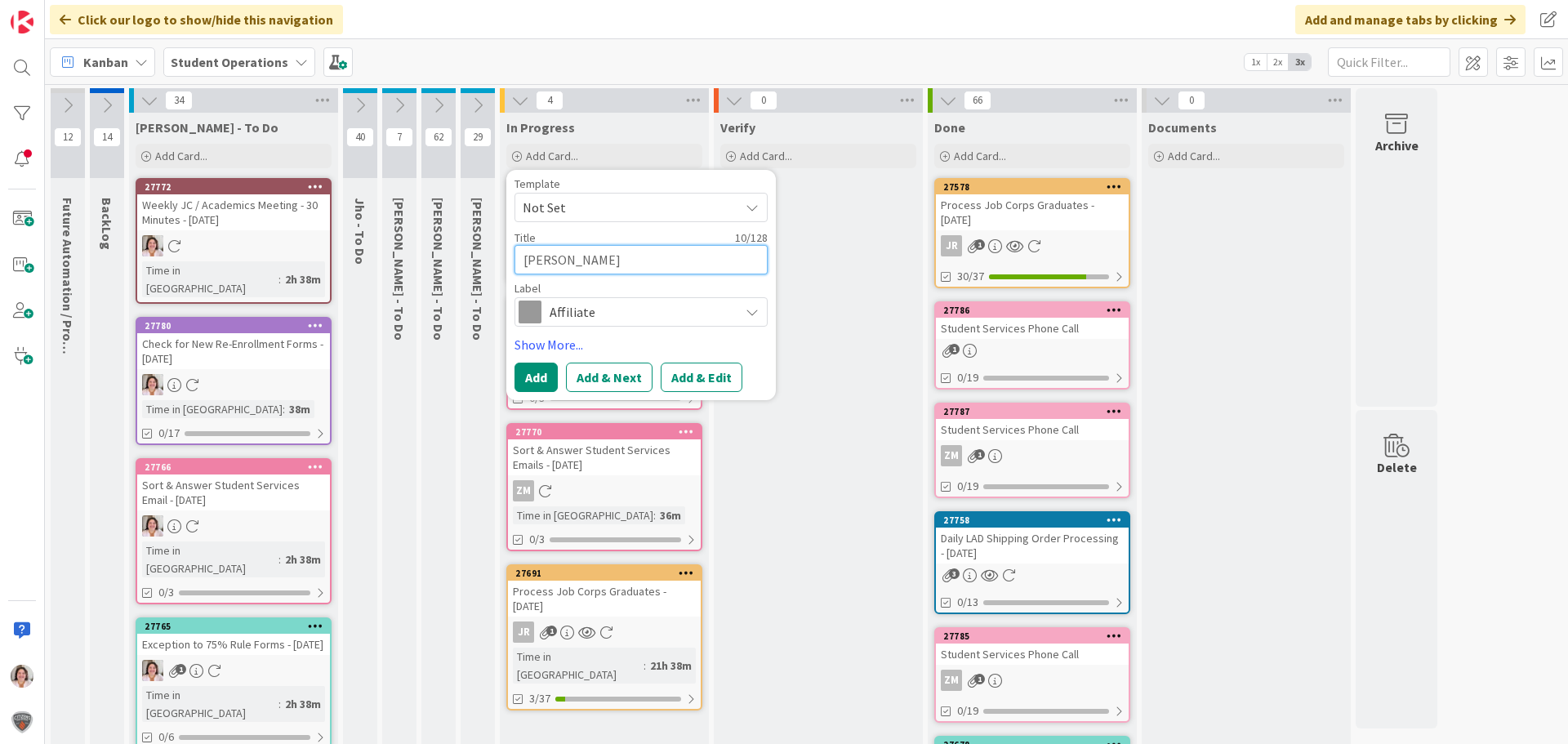
type textarea "[PERSON_NAME] Aca"
type textarea "x"
type textarea "[PERSON_NAME] Acad"
type textarea "x"
type textarea "[PERSON_NAME] Acade"
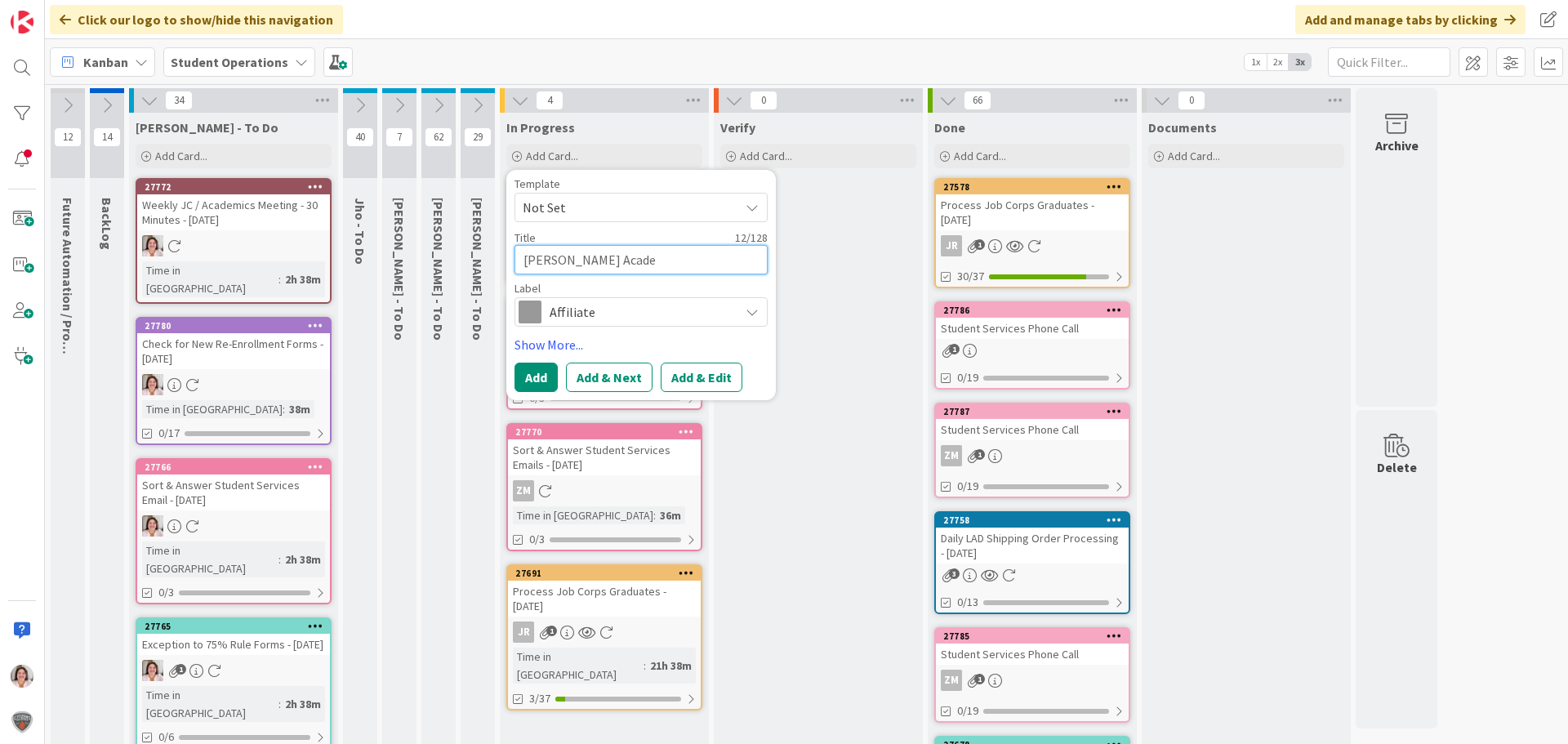
type textarea "x"
type textarea "[PERSON_NAME] Academ"
type textarea "x"
type textarea "[PERSON_NAME][GEOGRAPHIC_DATA]"
type textarea "x"
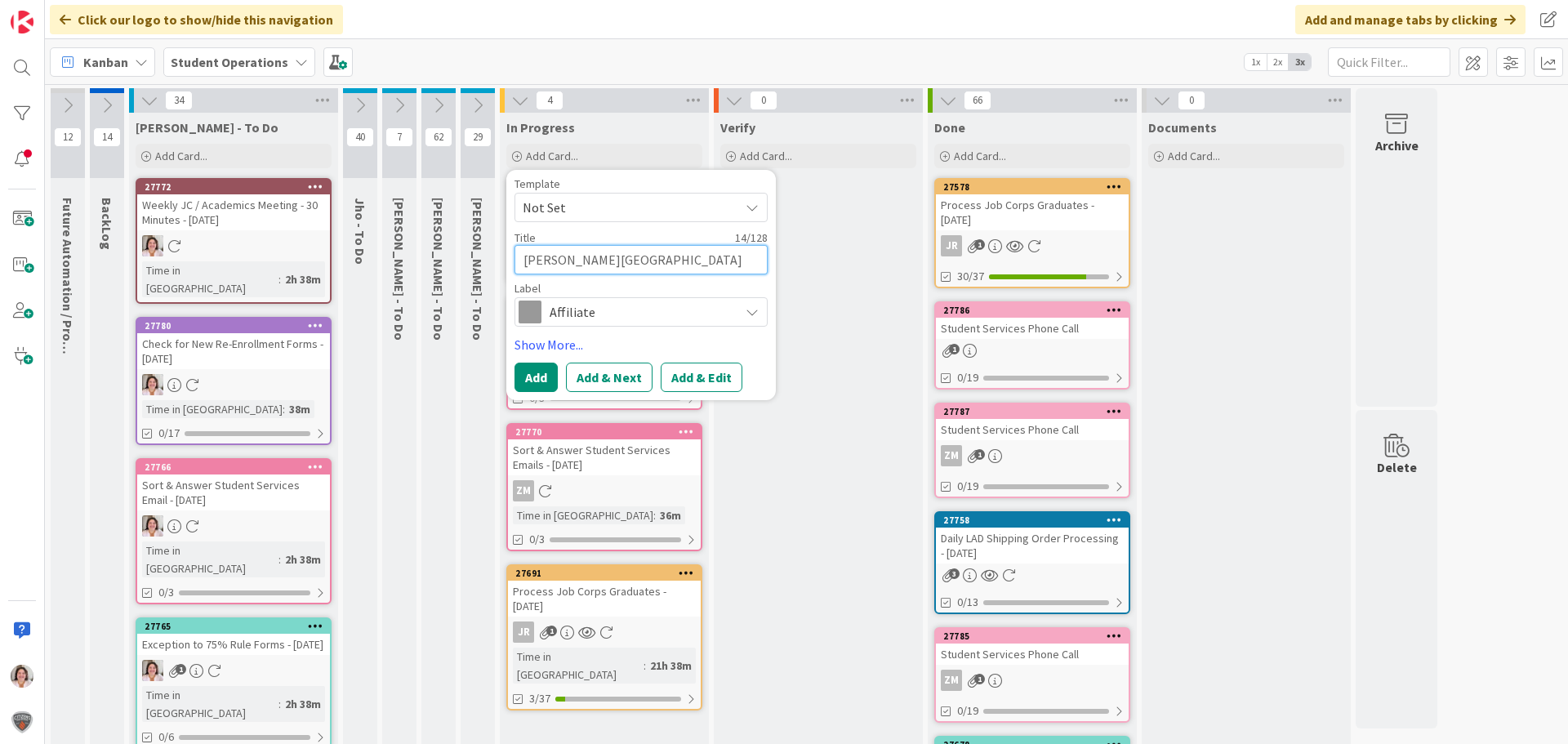
type textarea "[PERSON_NAME][GEOGRAPHIC_DATA]"
type textarea "x"
type textarea "[PERSON_NAME] Academy C"
type textarea "x"
type textarea "[PERSON_NAME] Academy CS"
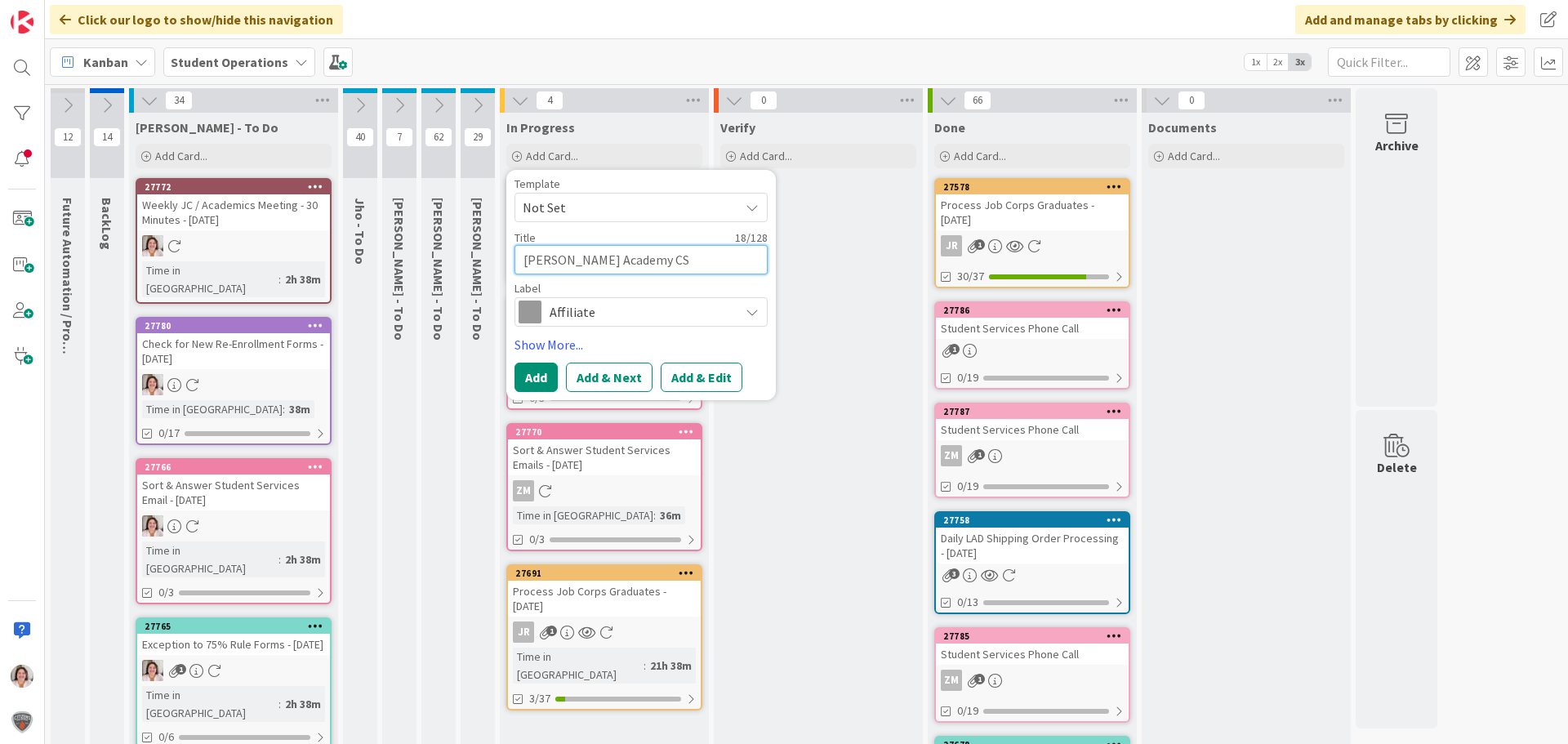
type textarea "x"
type textarea "[PERSON_NAME] Academy CSV"
type textarea "x"
type textarea "[PERSON_NAME] Academy CSV"
type textarea "x"
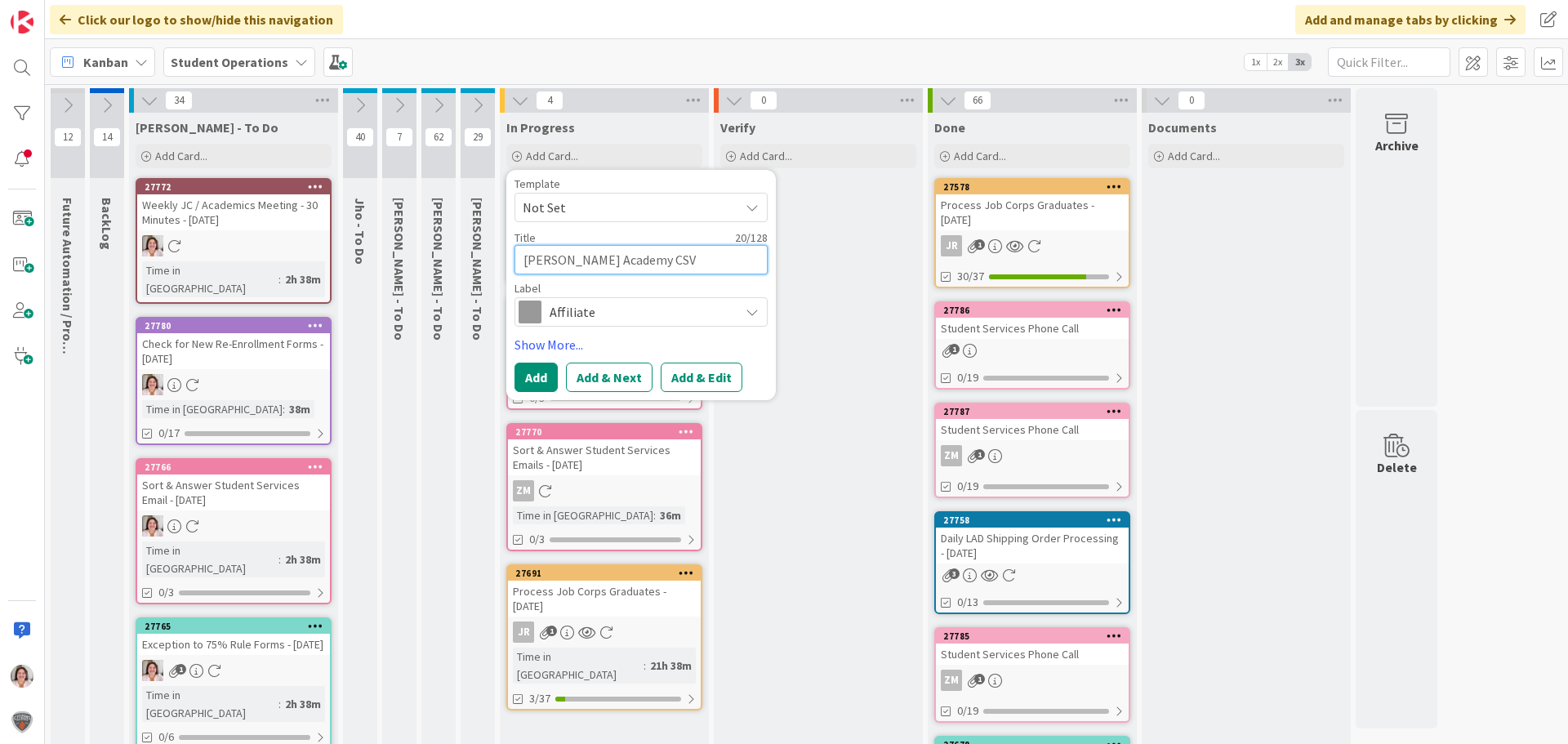
type textarea "[PERSON_NAME] Academy CSV U"
type textarea "x"
type textarea "[PERSON_NAME] Academy CSV Up"
type textarea "x"
type textarea "[PERSON_NAME] Academy CSV Upl"
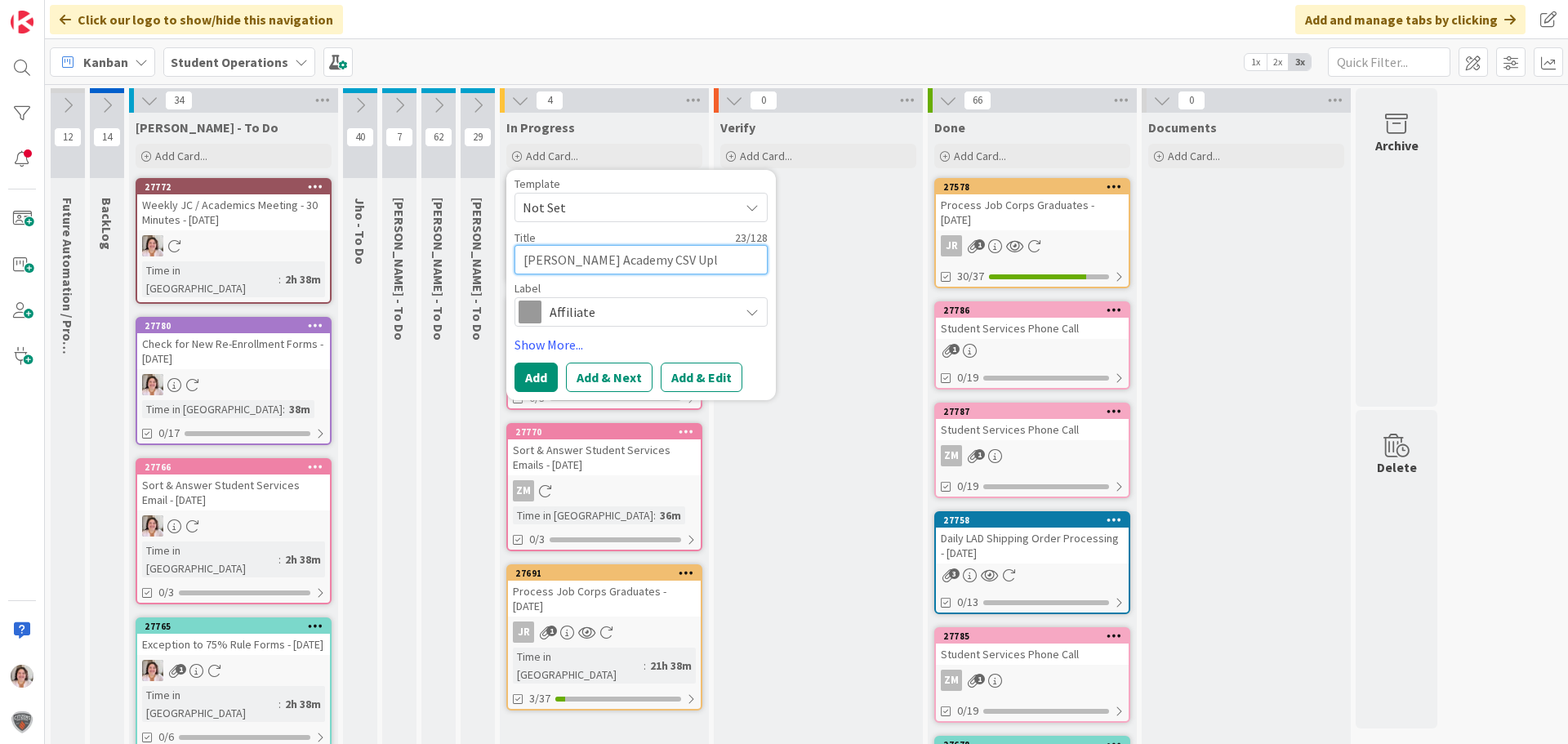
type textarea "x"
type textarea "[PERSON_NAME] Academy CSV Uplo"
type textarea "x"
type textarea "[PERSON_NAME] Academy CSV Uploa"
type textarea "x"
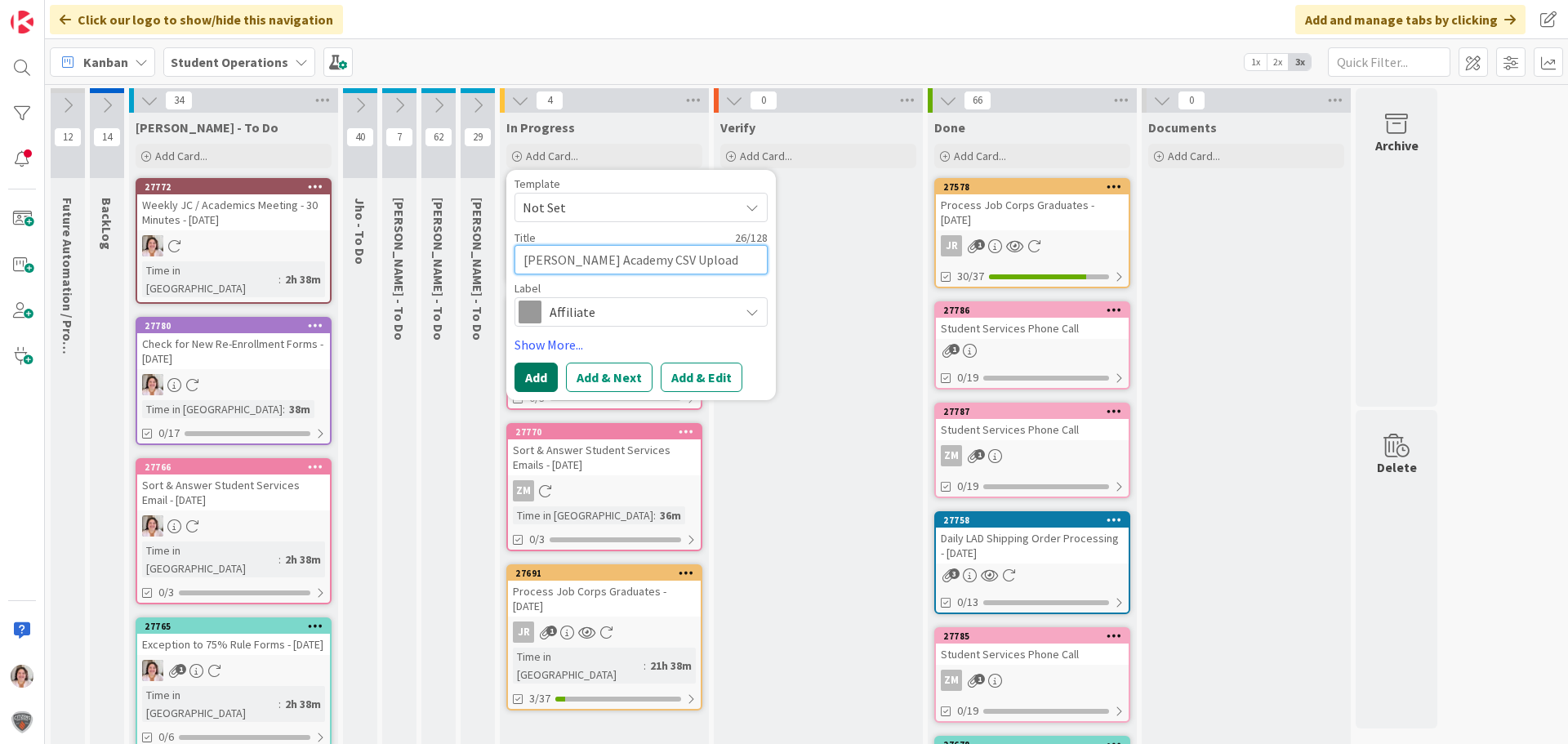
type textarea "[PERSON_NAME] Academy CSV Upload"
click at [534, 374] on button "Add" at bounding box center [536, 377] width 44 height 30
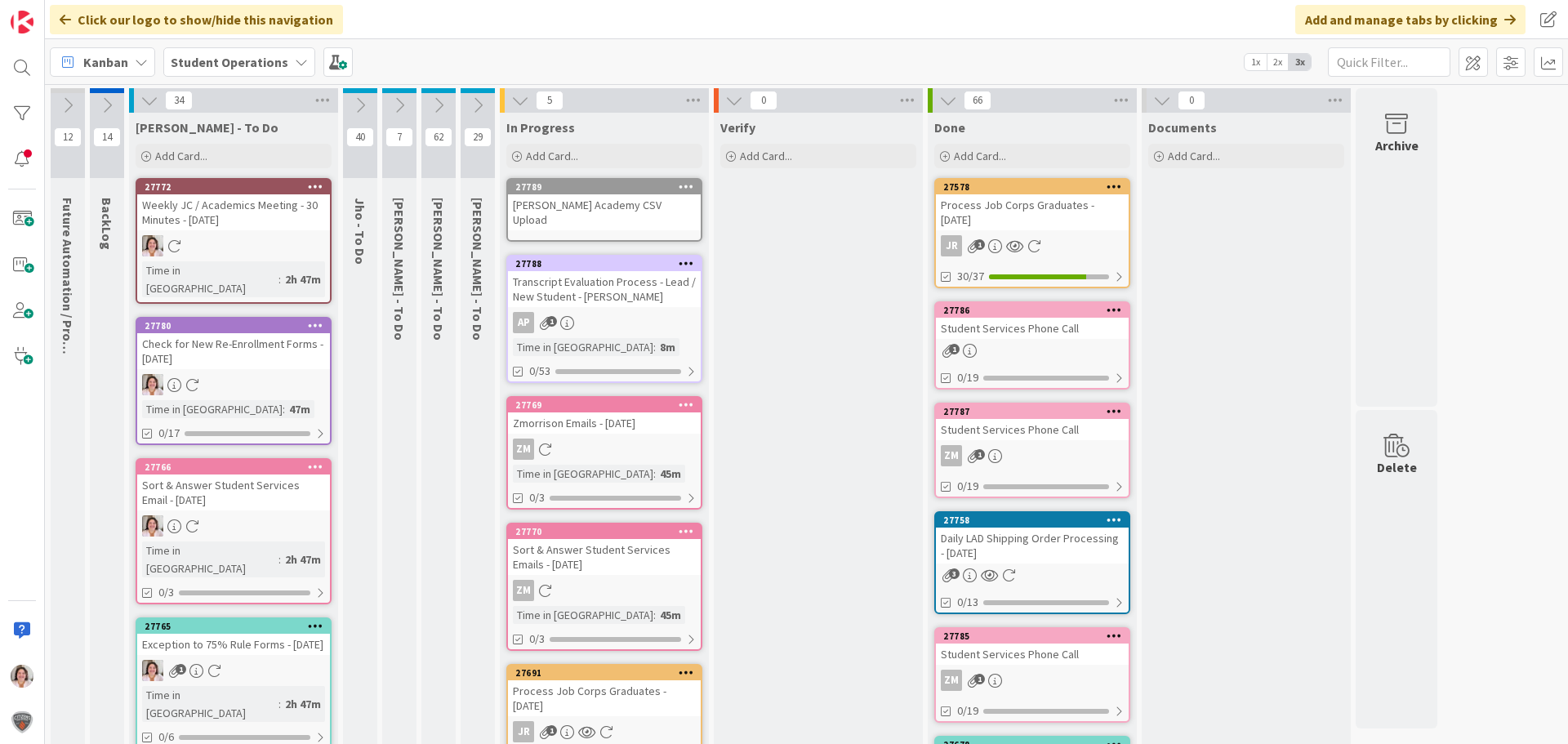
click at [685, 190] on icon at bounding box center [686, 186] width 16 height 12
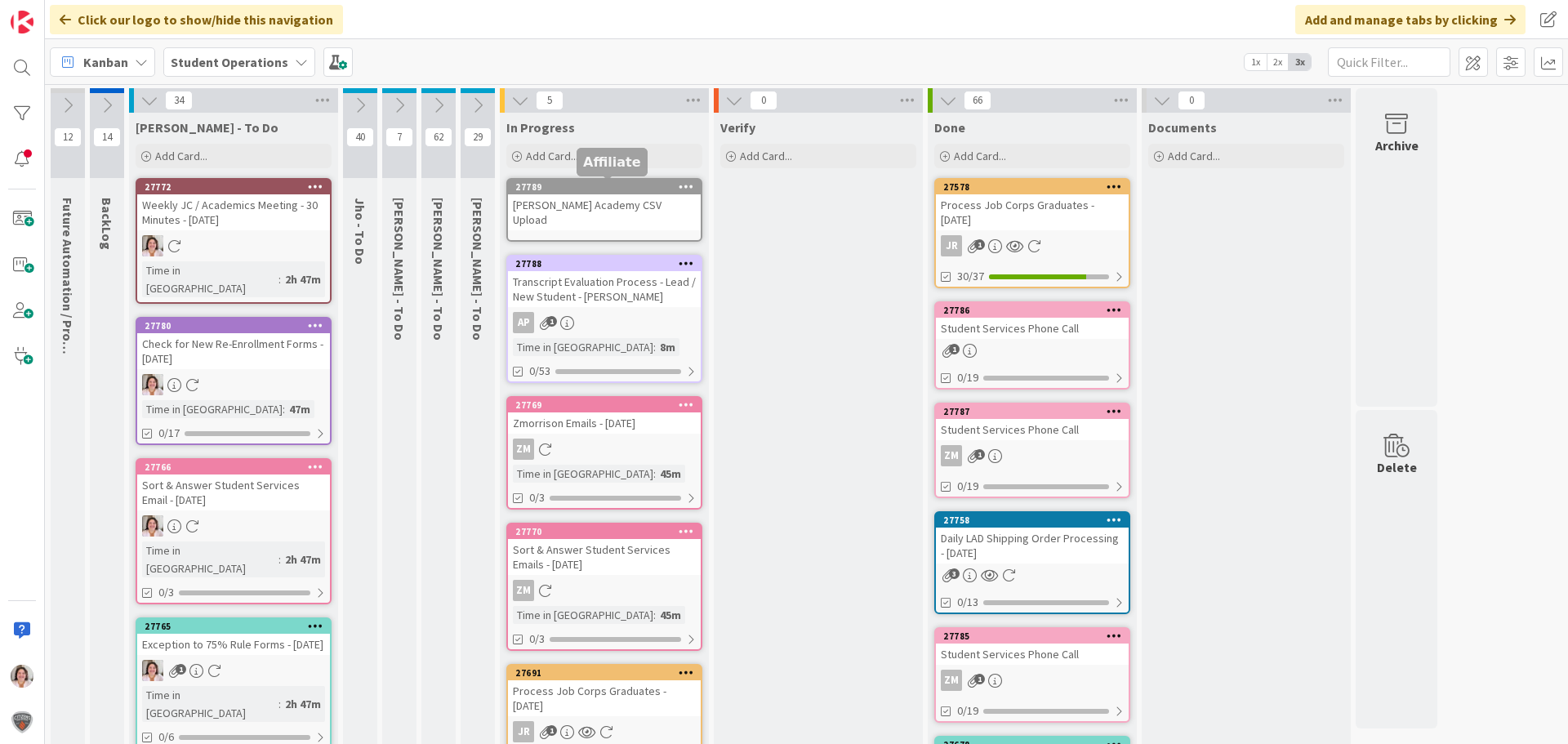
click at [688, 188] on icon at bounding box center [686, 186] width 16 height 12
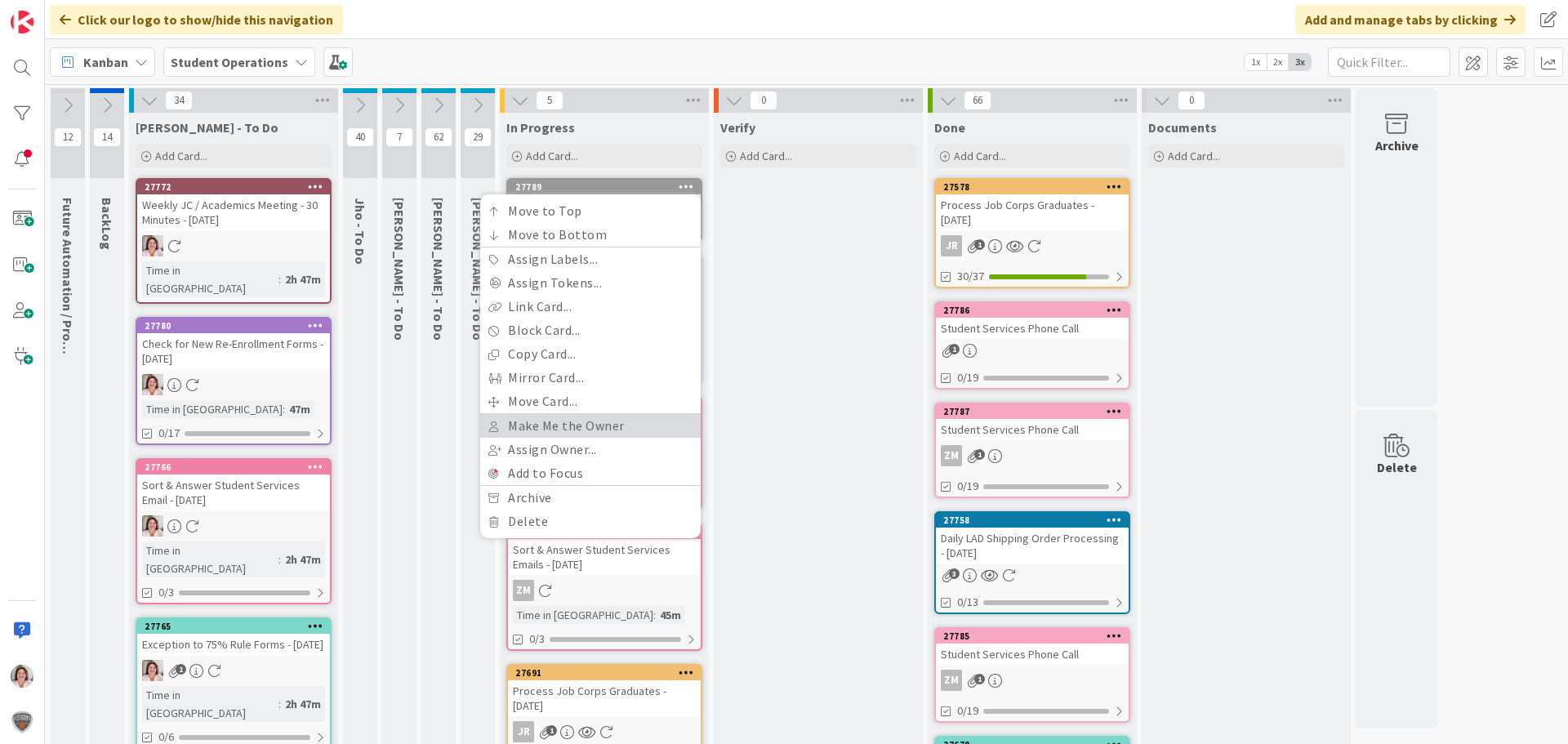
click at [604, 431] on link "Make Me the Owner" at bounding box center [590, 426] width 221 height 24
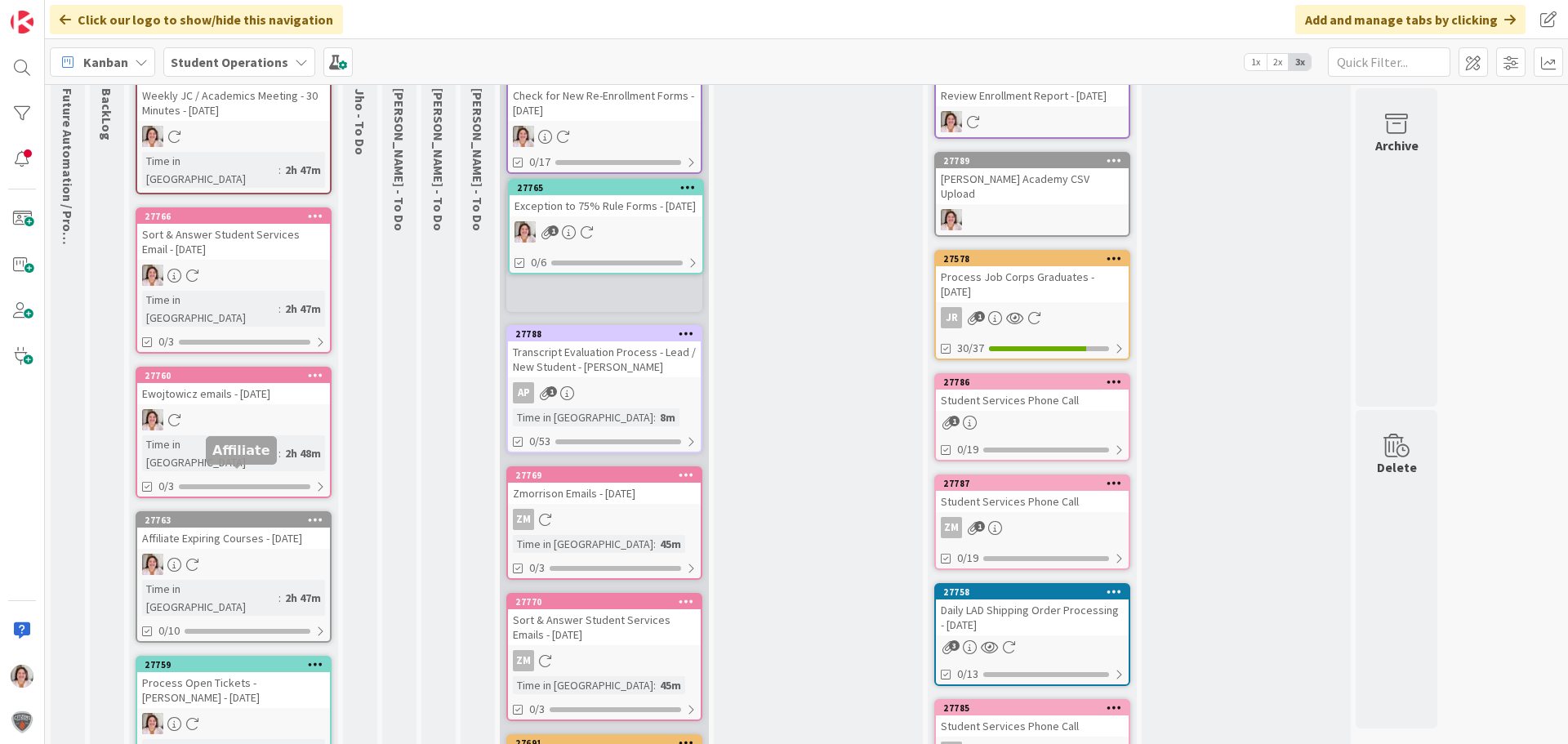
scroll to position [67, 0]
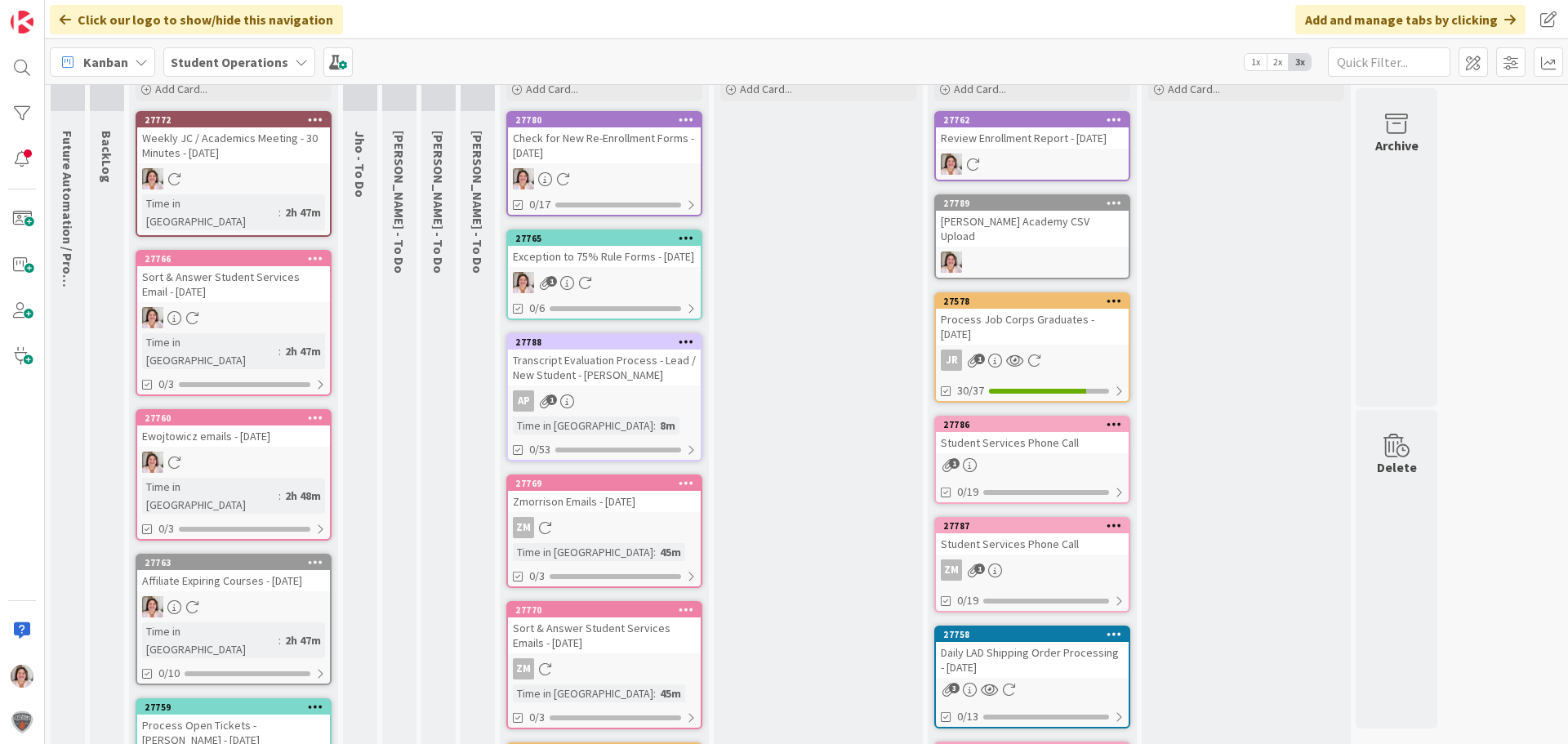
click at [599, 167] on link "27780 Check for New Re-Enrollment Forms - [DATE] 0/17" at bounding box center [604, 163] width 196 height 105
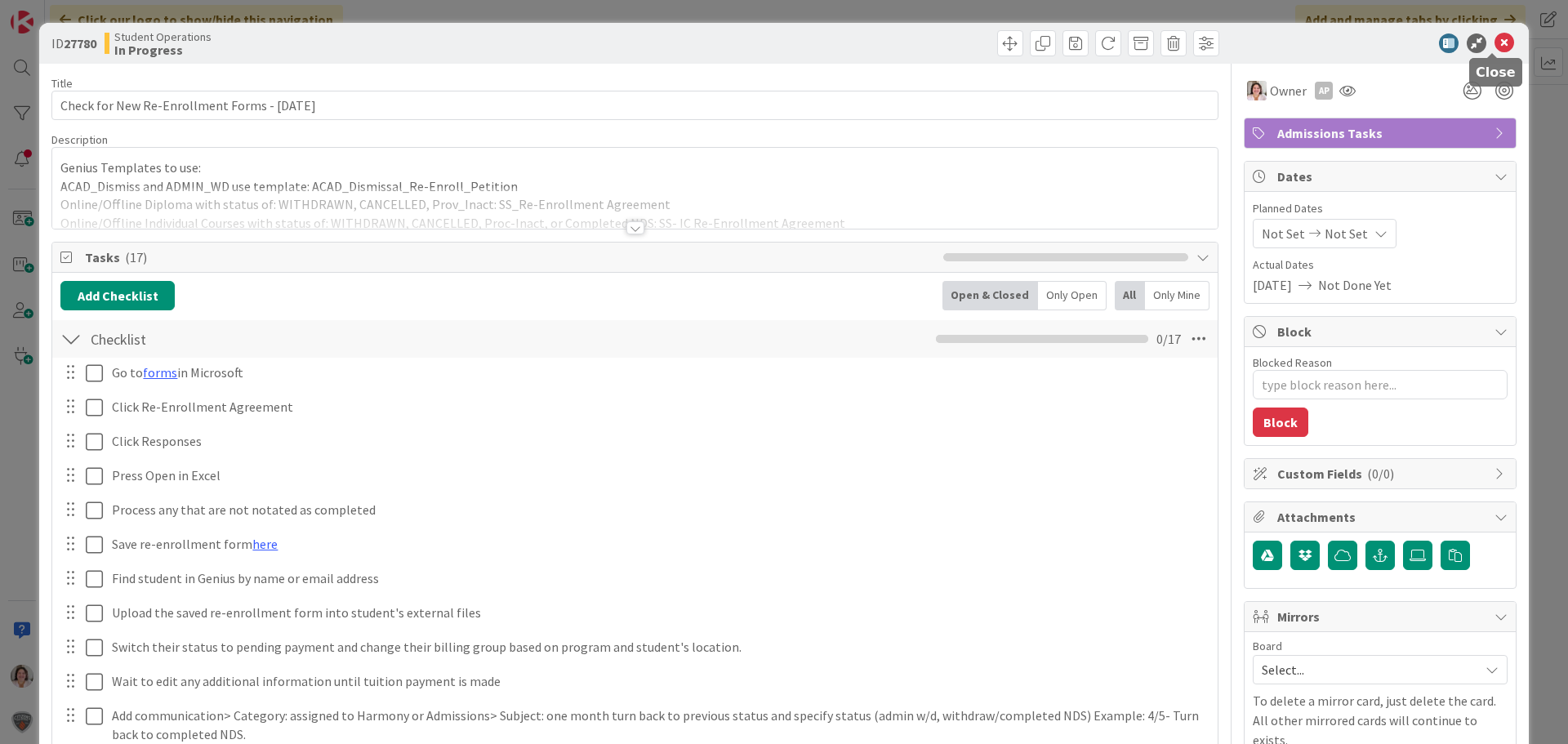
click at [1495, 38] on icon at bounding box center [1505, 44] width 20 height 20
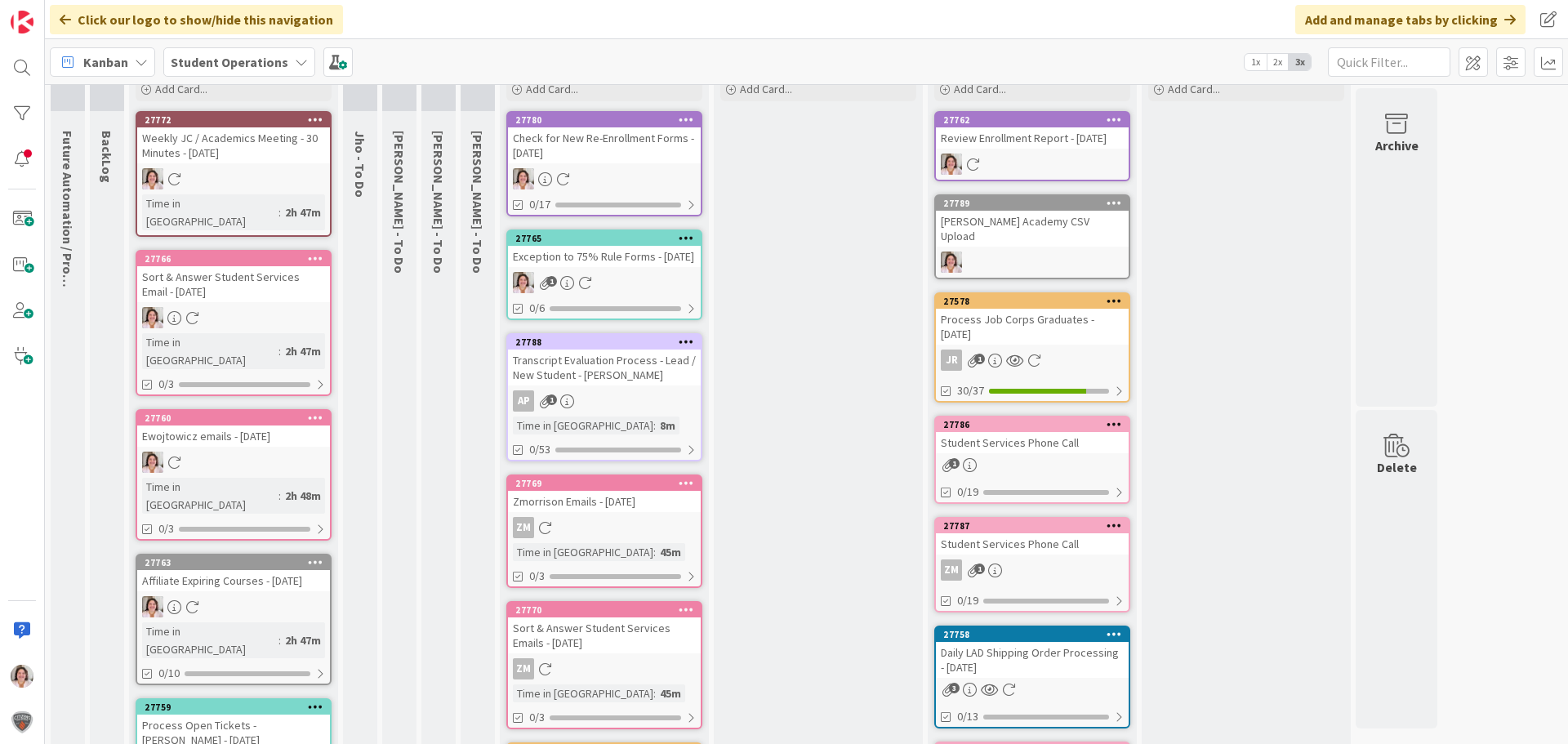
click at [555, 267] on div "Exception to 75% Rule Forms - [DATE]" at bounding box center [604, 256] width 193 height 21
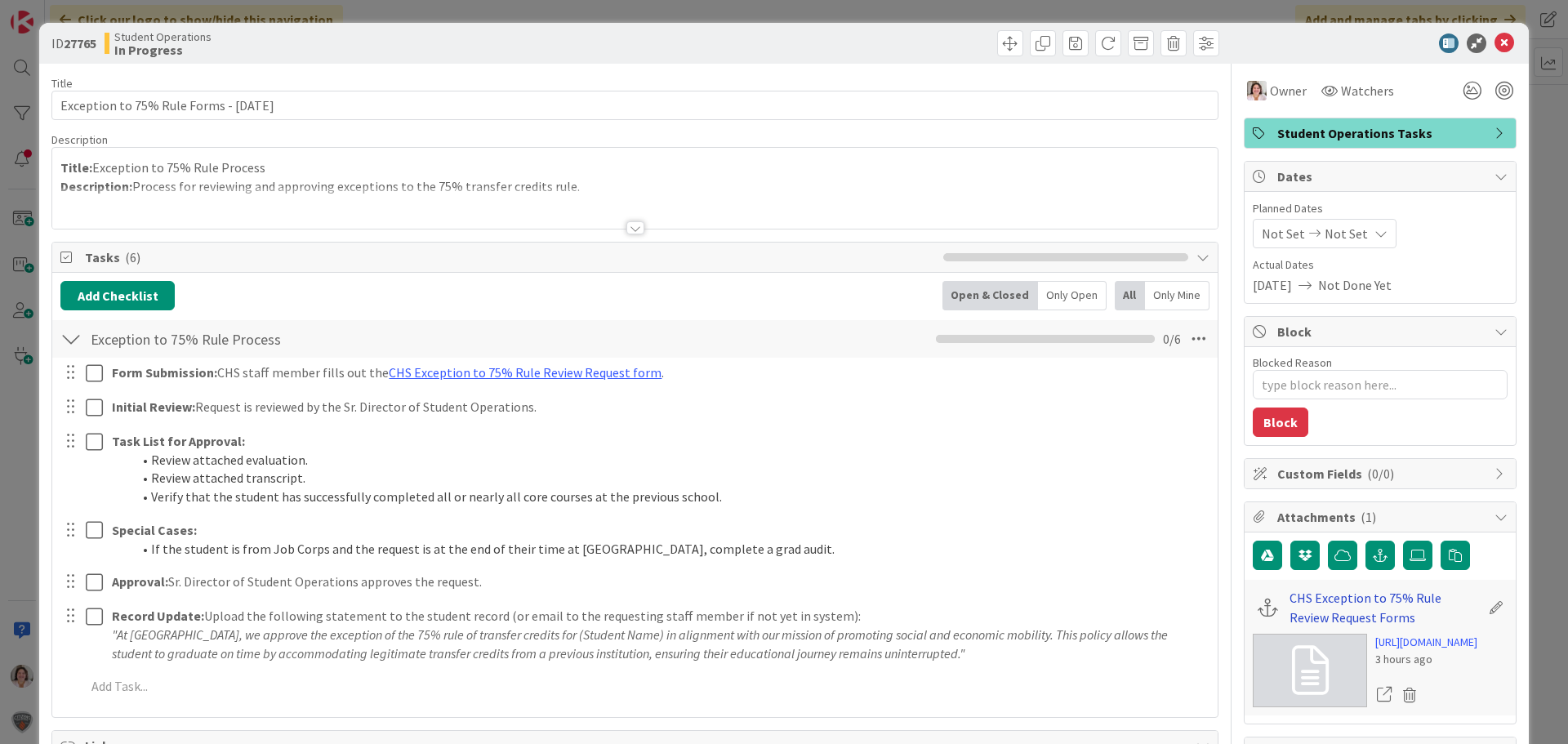
click at [1330, 599] on link "CHS Exception to 75% Rule Review Request Forms" at bounding box center [1385, 608] width 190 height 40
click at [1496, 41] on icon at bounding box center [1505, 44] width 20 height 20
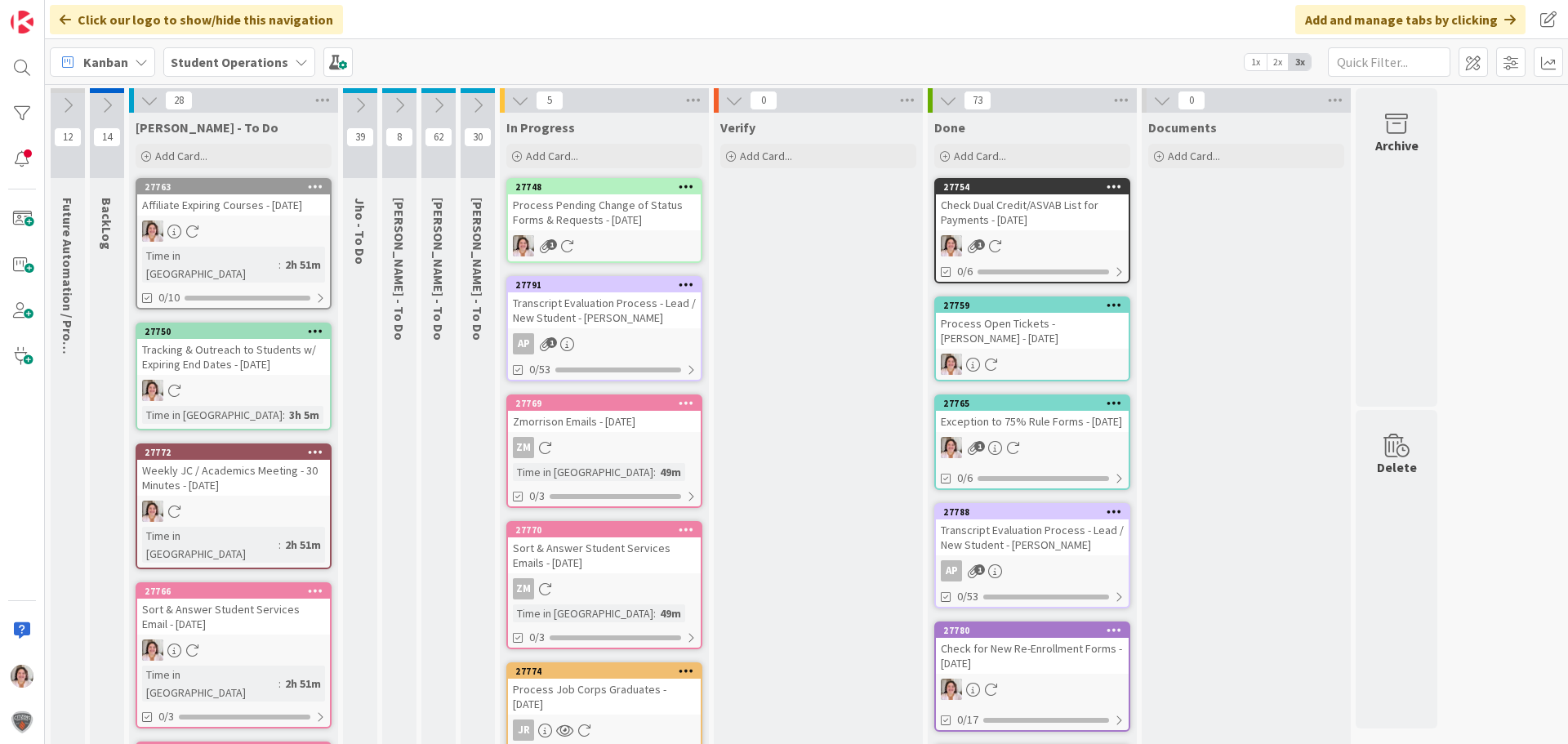
click at [607, 208] on div "Process Pending Change of Status Forms & Requests - [DATE]" at bounding box center [604, 212] width 193 height 36
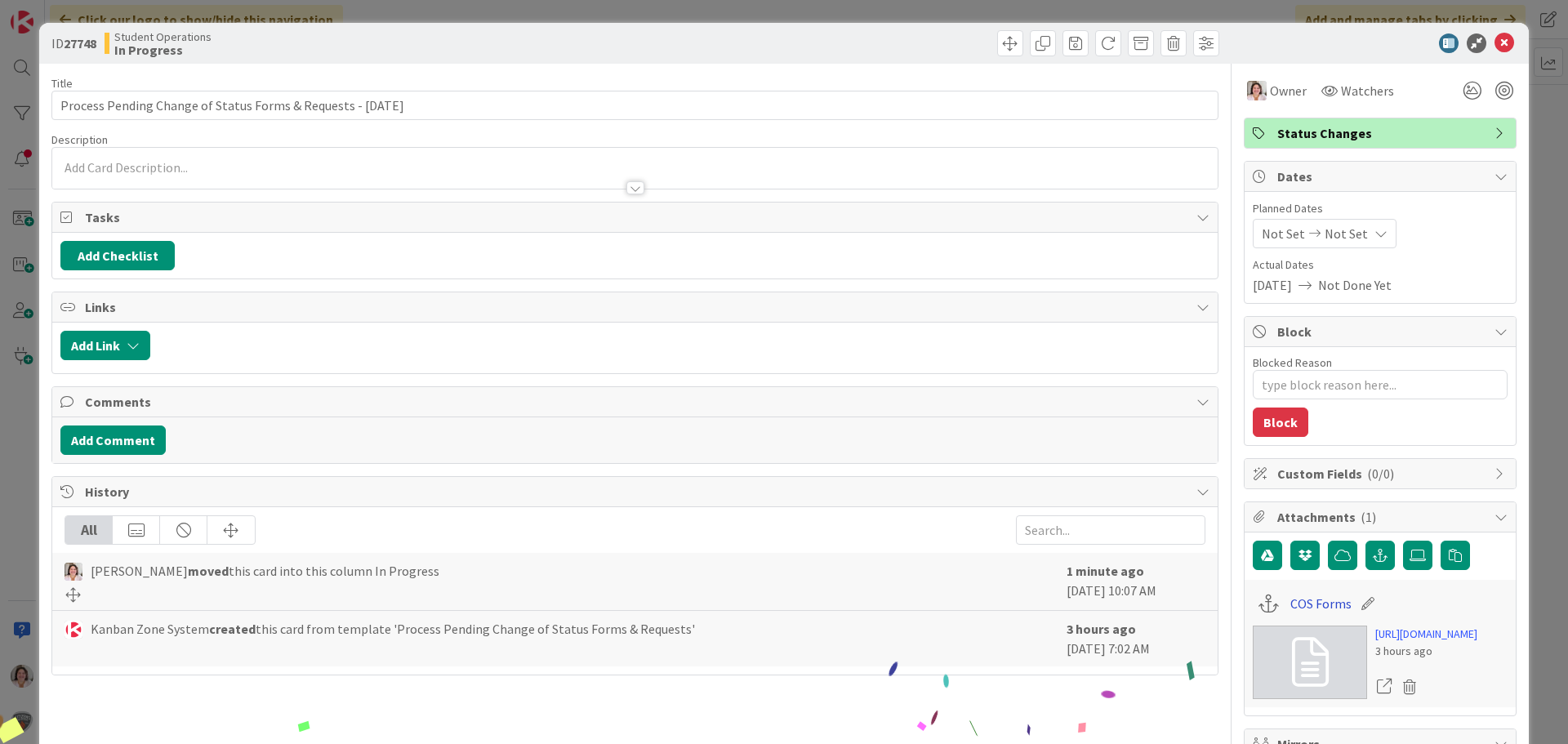
click at [1300, 602] on link "COS Forms" at bounding box center [1321, 603] width 61 height 20
click at [1495, 41] on icon at bounding box center [1505, 44] width 20 height 20
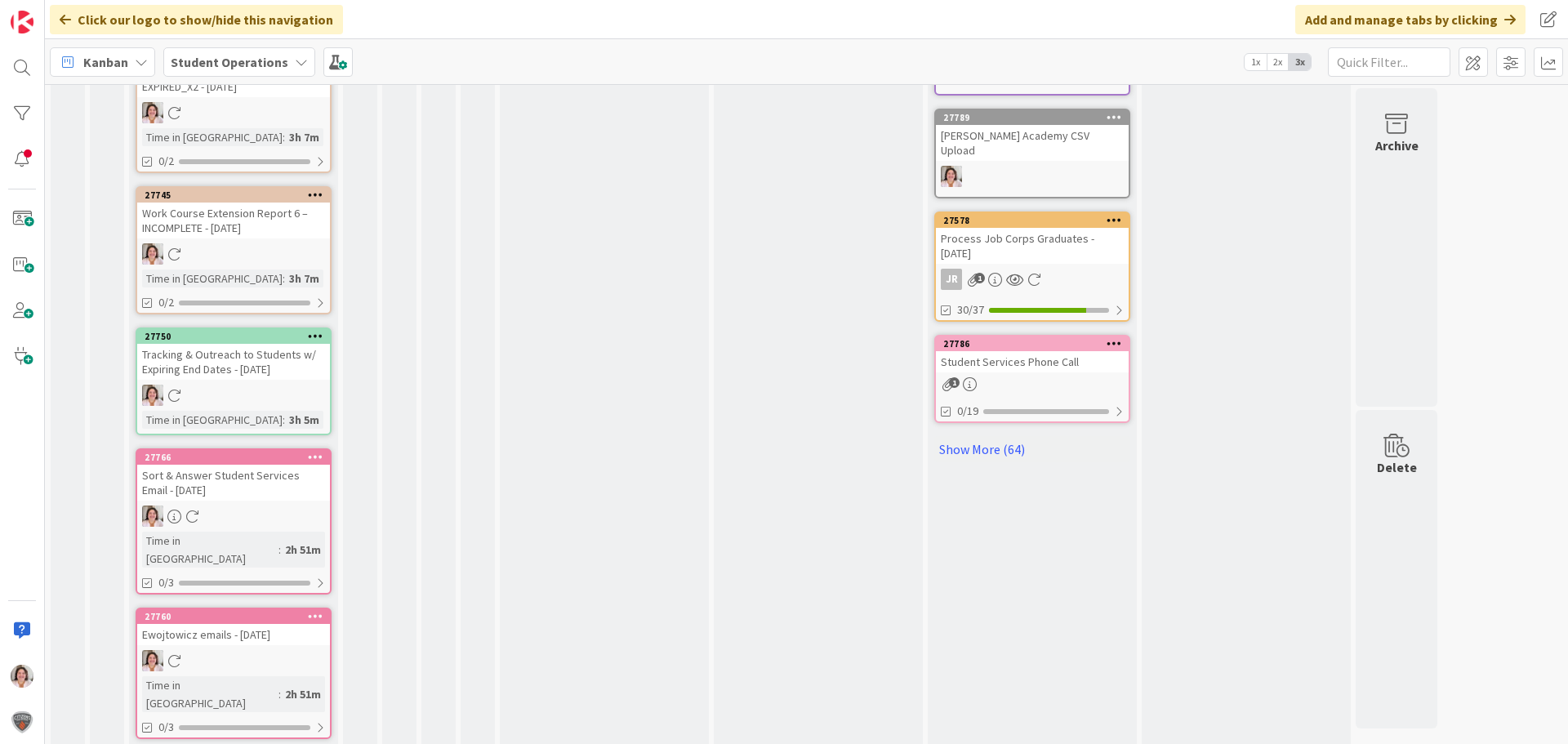
scroll to position [824, 0]
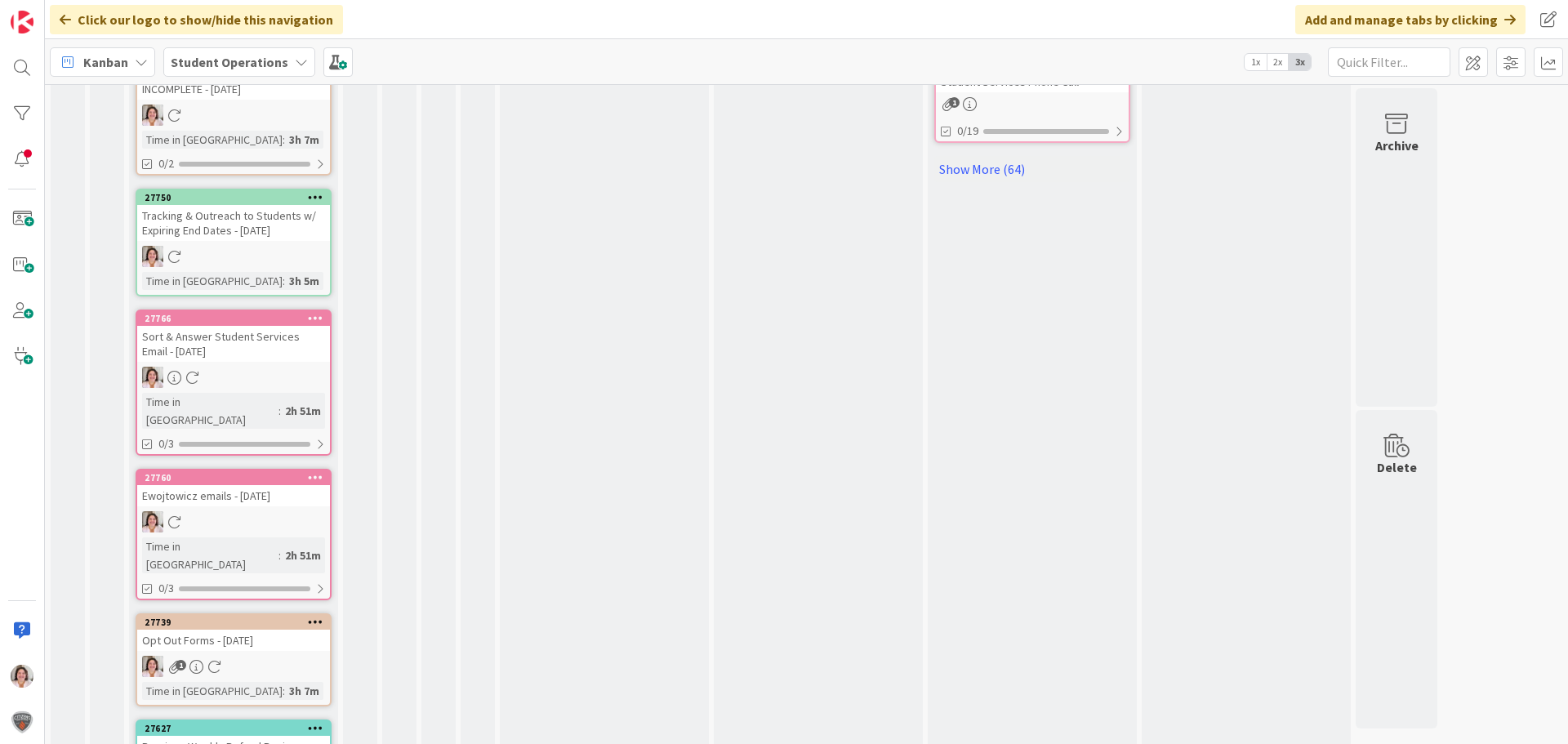
scroll to position [1266, 0]
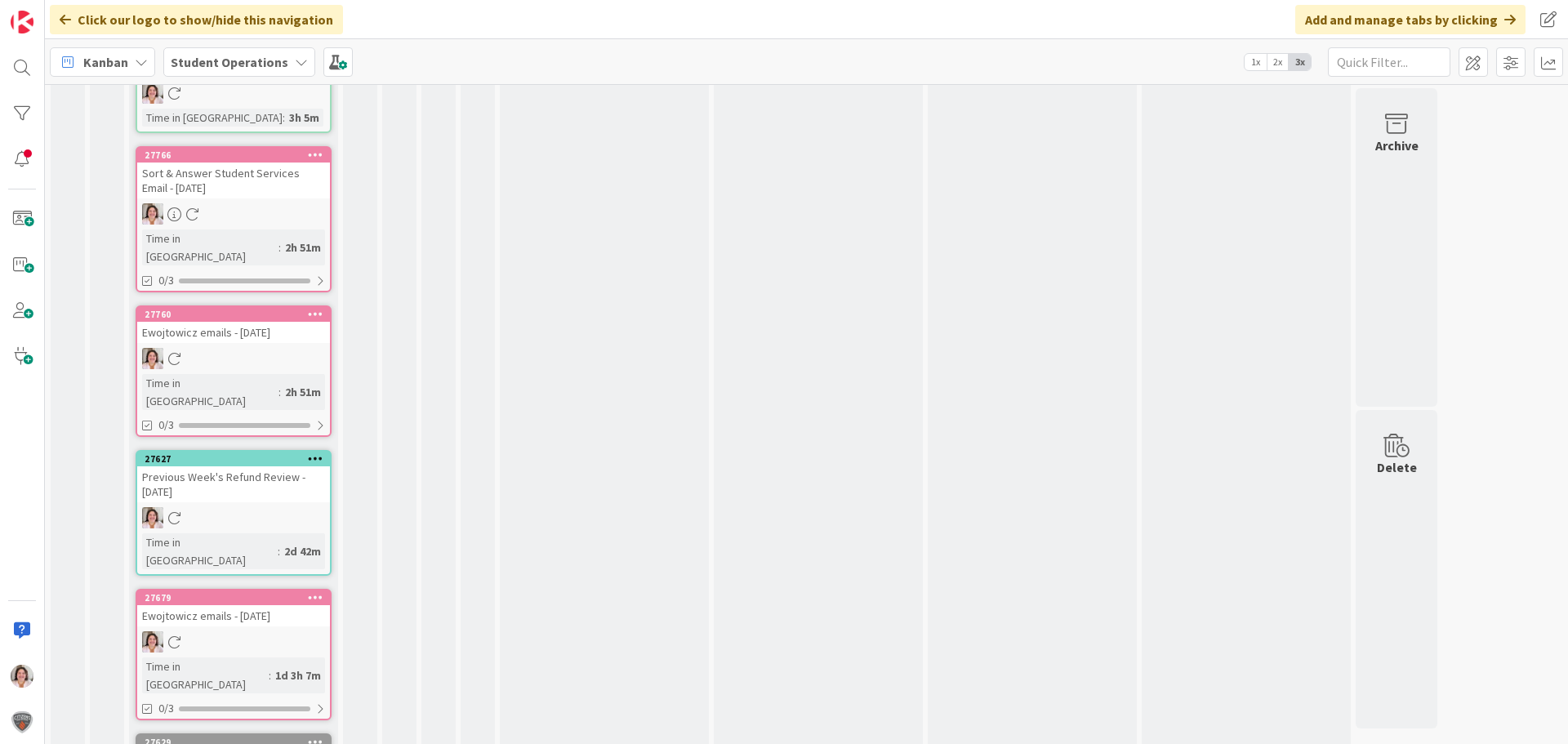
click at [311, 591] on icon at bounding box center [316, 597] width 16 height 12
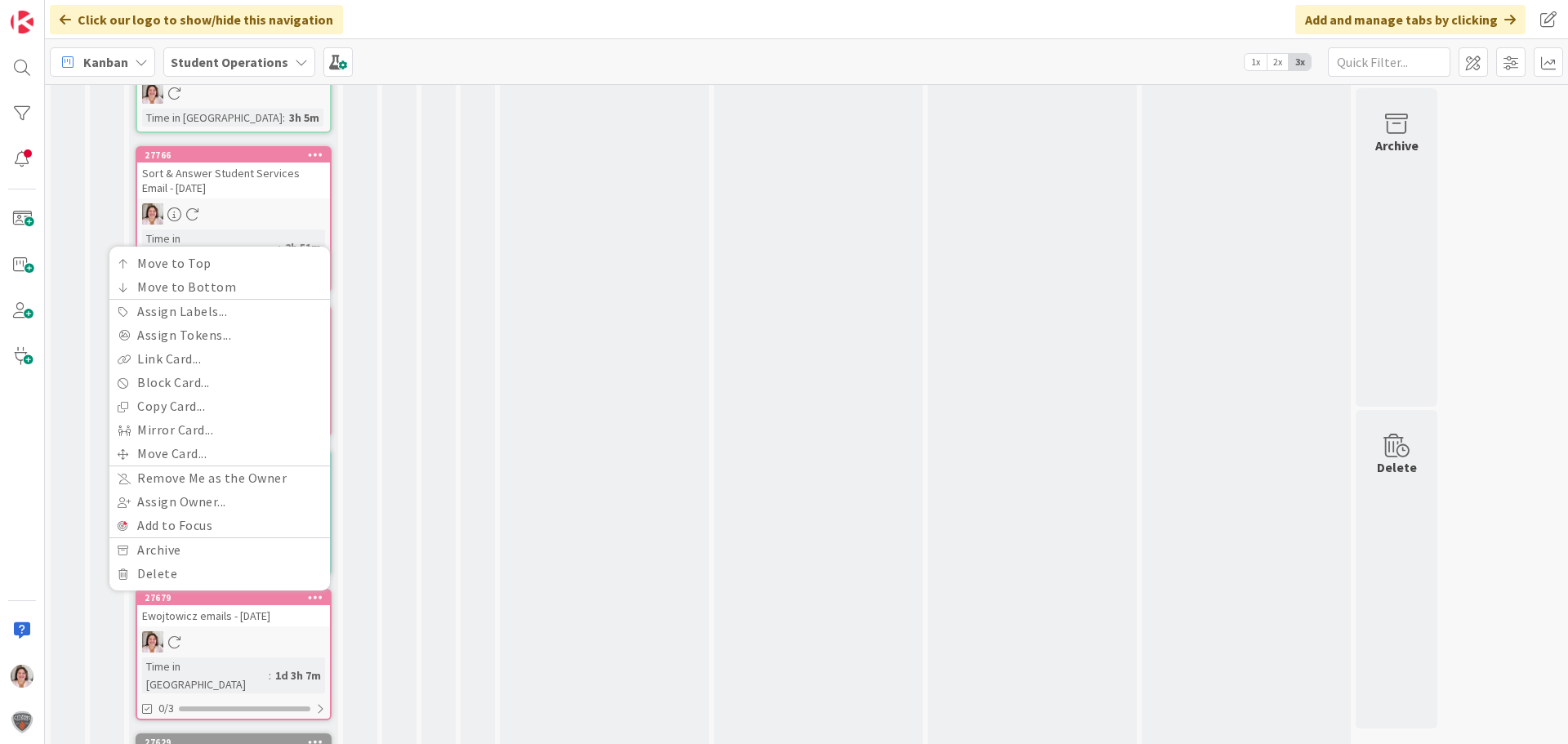
click at [185, 590] on div "27679 Move to Top Move to Bottom Assign Labels... Assign Tokens... Link Card...…" at bounding box center [234, 597] width 193 height 15
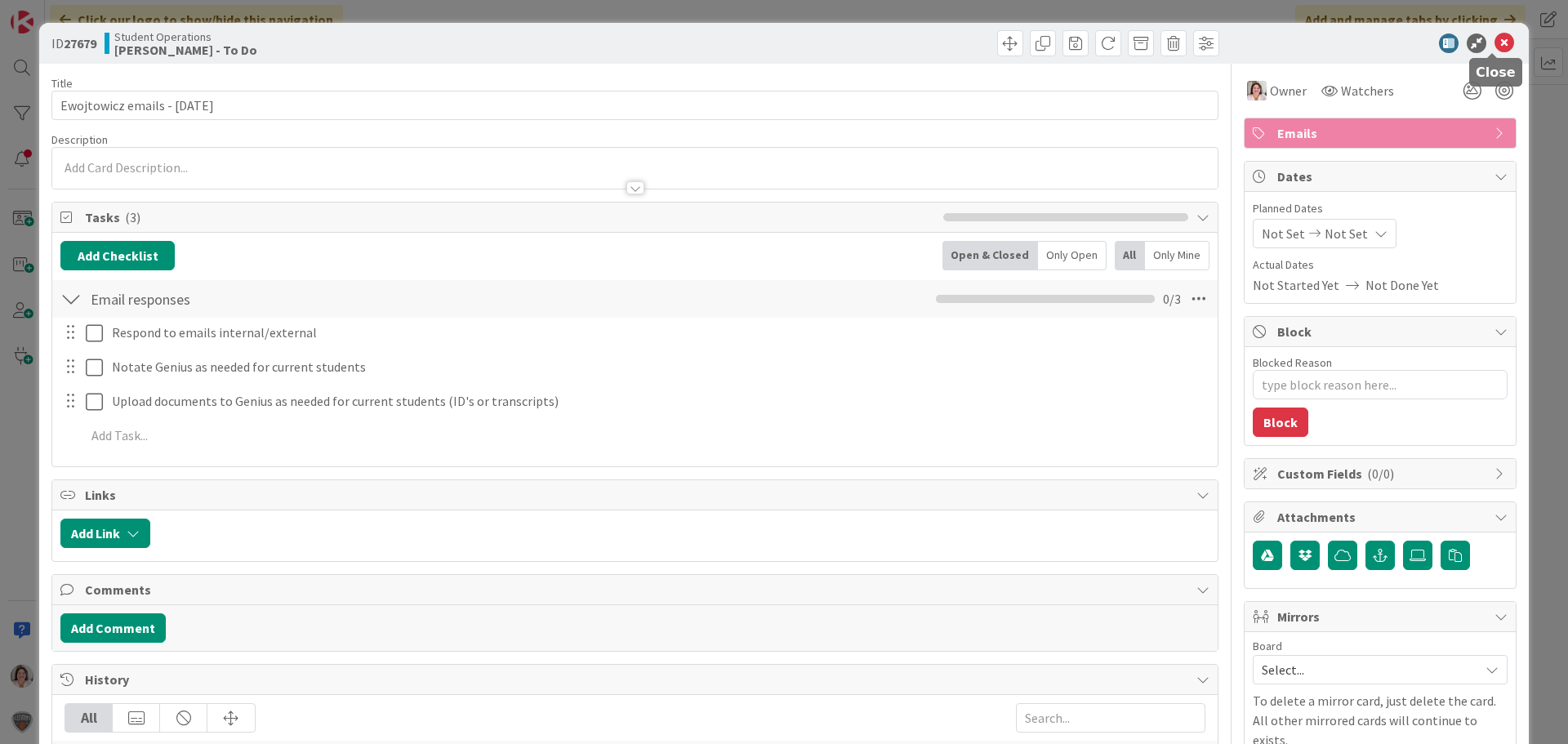
click at [1495, 46] on icon at bounding box center [1505, 44] width 20 height 20
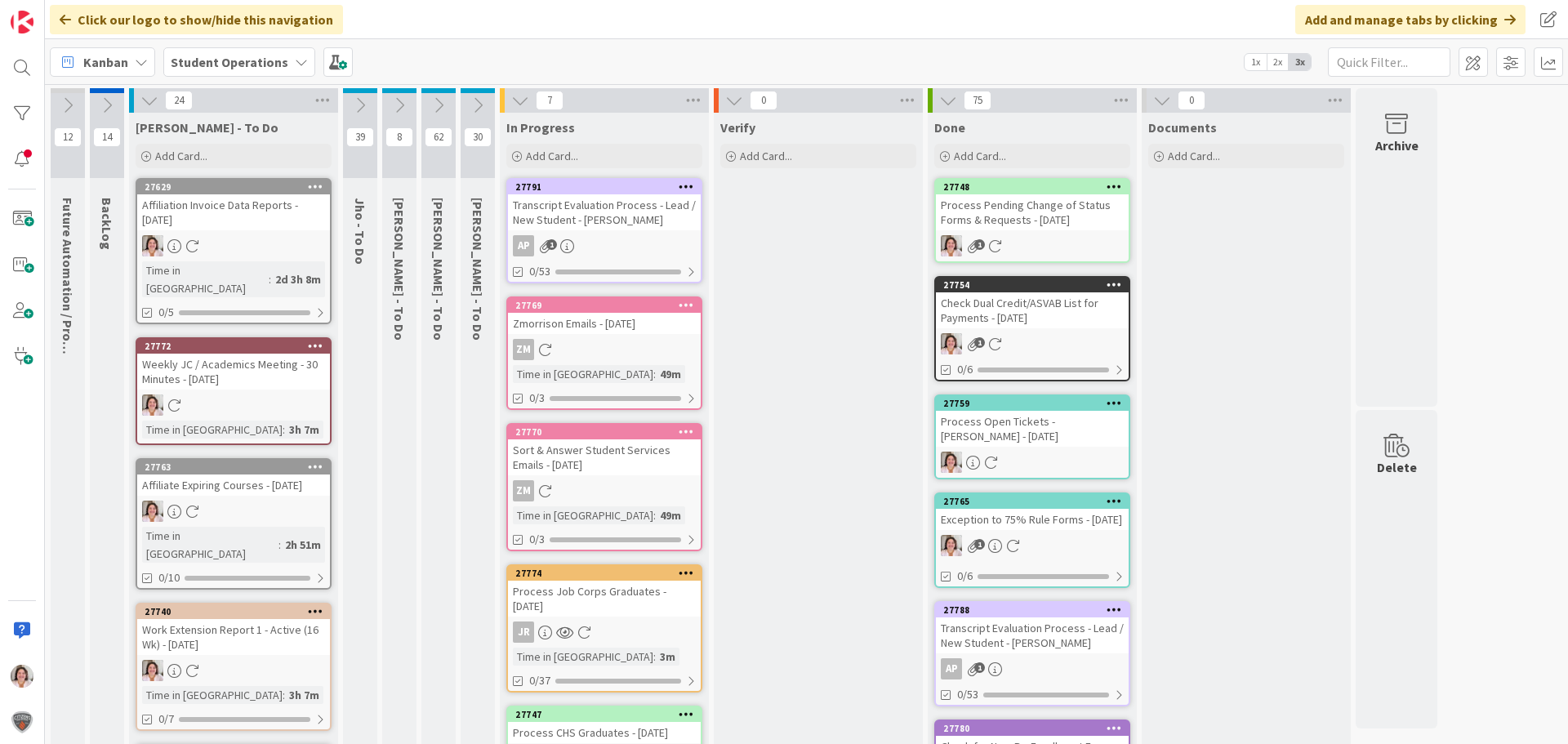
scroll to position [245, 0]
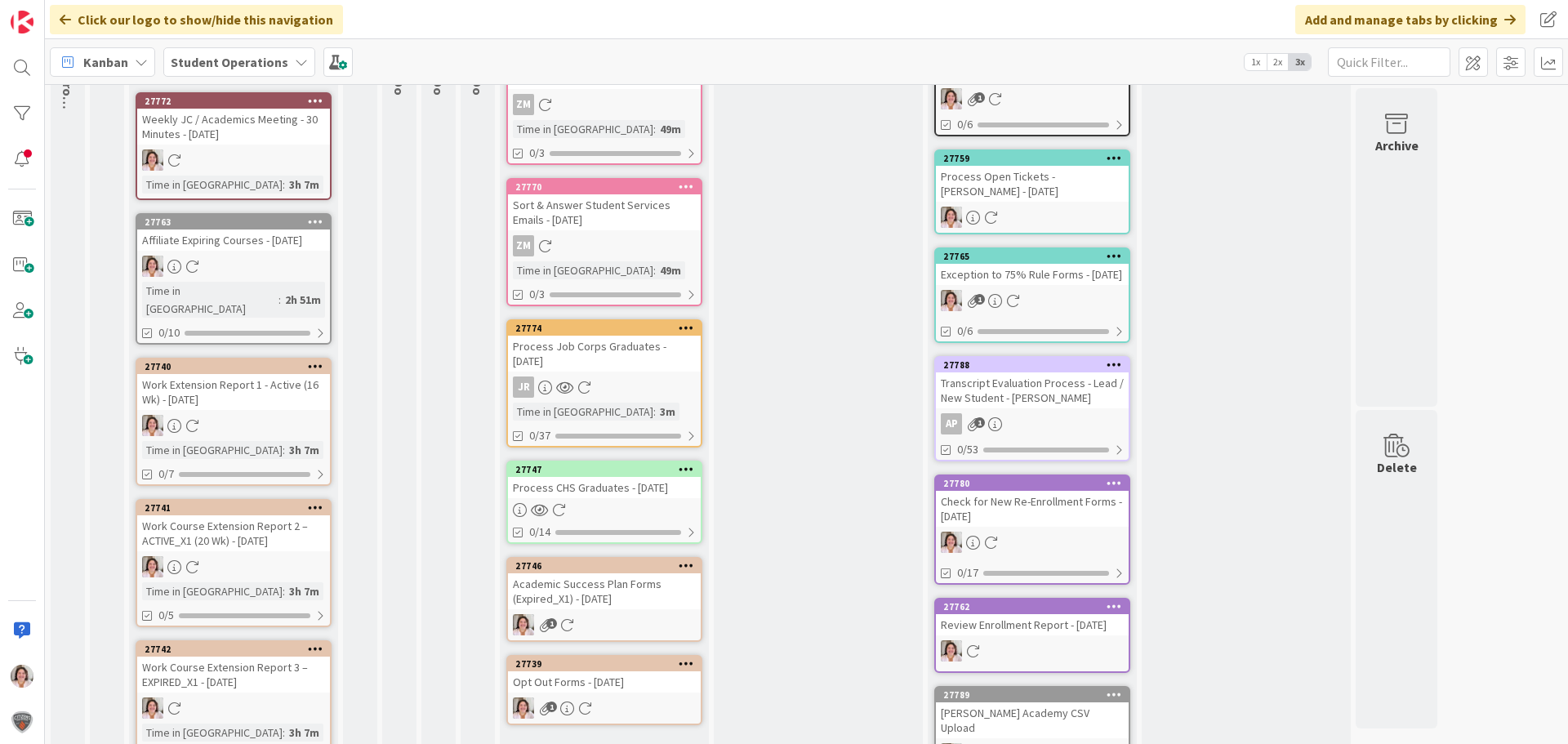
click at [602, 622] on div "1" at bounding box center [604, 624] width 193 height 21
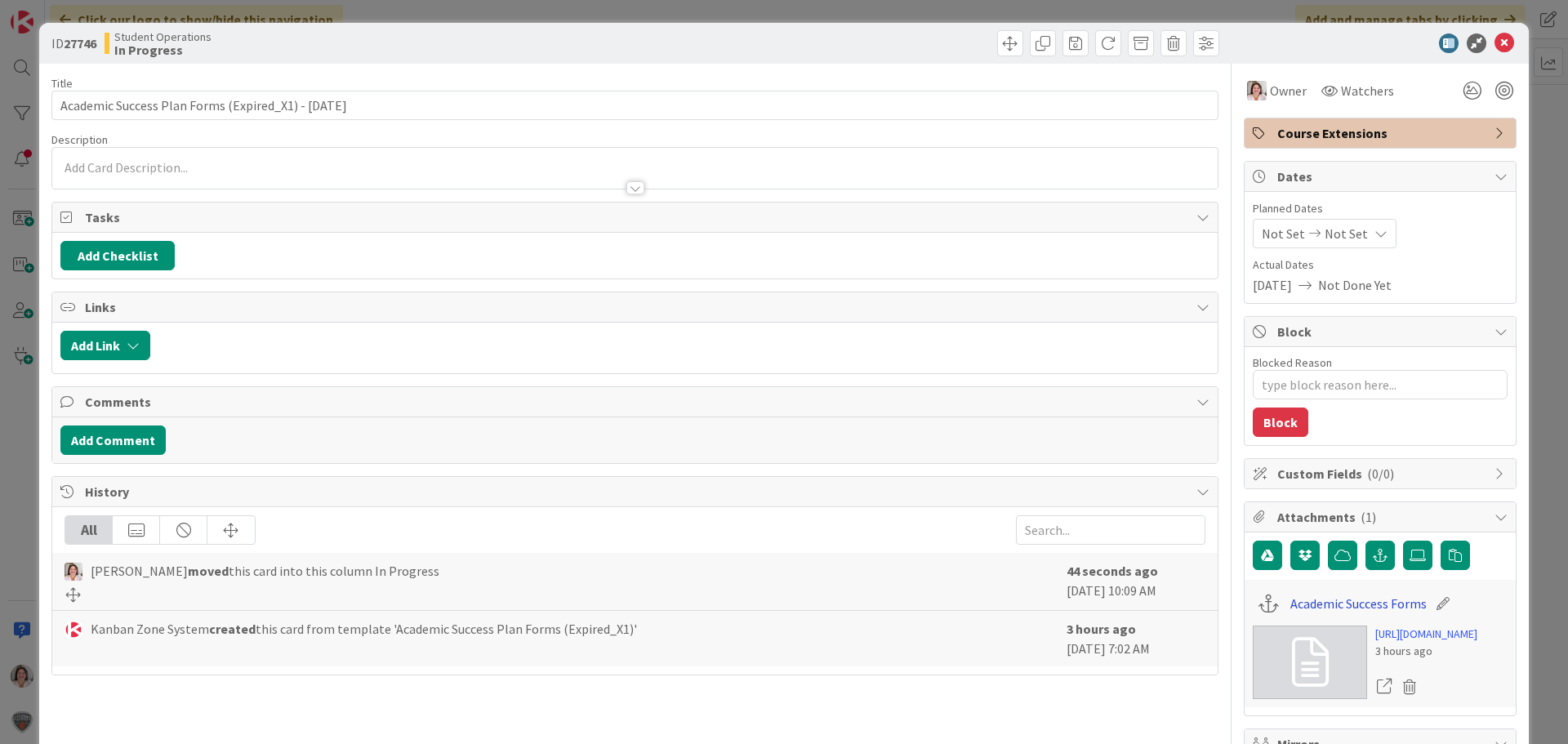
click at [1347, 601] on link "Academic Success Forms" at bounding box center [1359, 603] width 137 height 20
click at [1495, 38] on icon at bounding box center [1505, 44] width 20 height 20
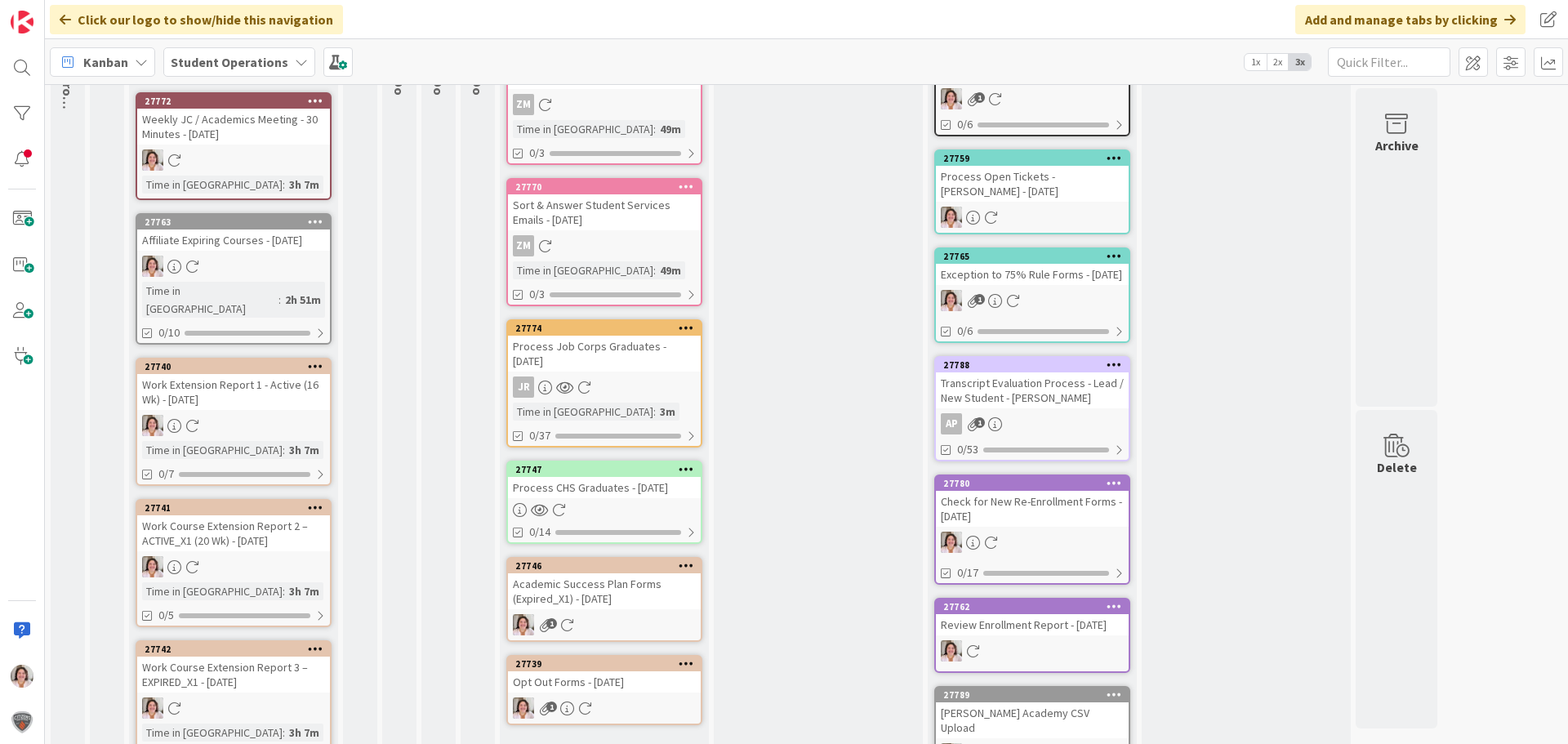
click at [615, 695] on link "27739 Opt Out Forms - [DATE] 1" at bounding box center [604, 690] width 196 height 70
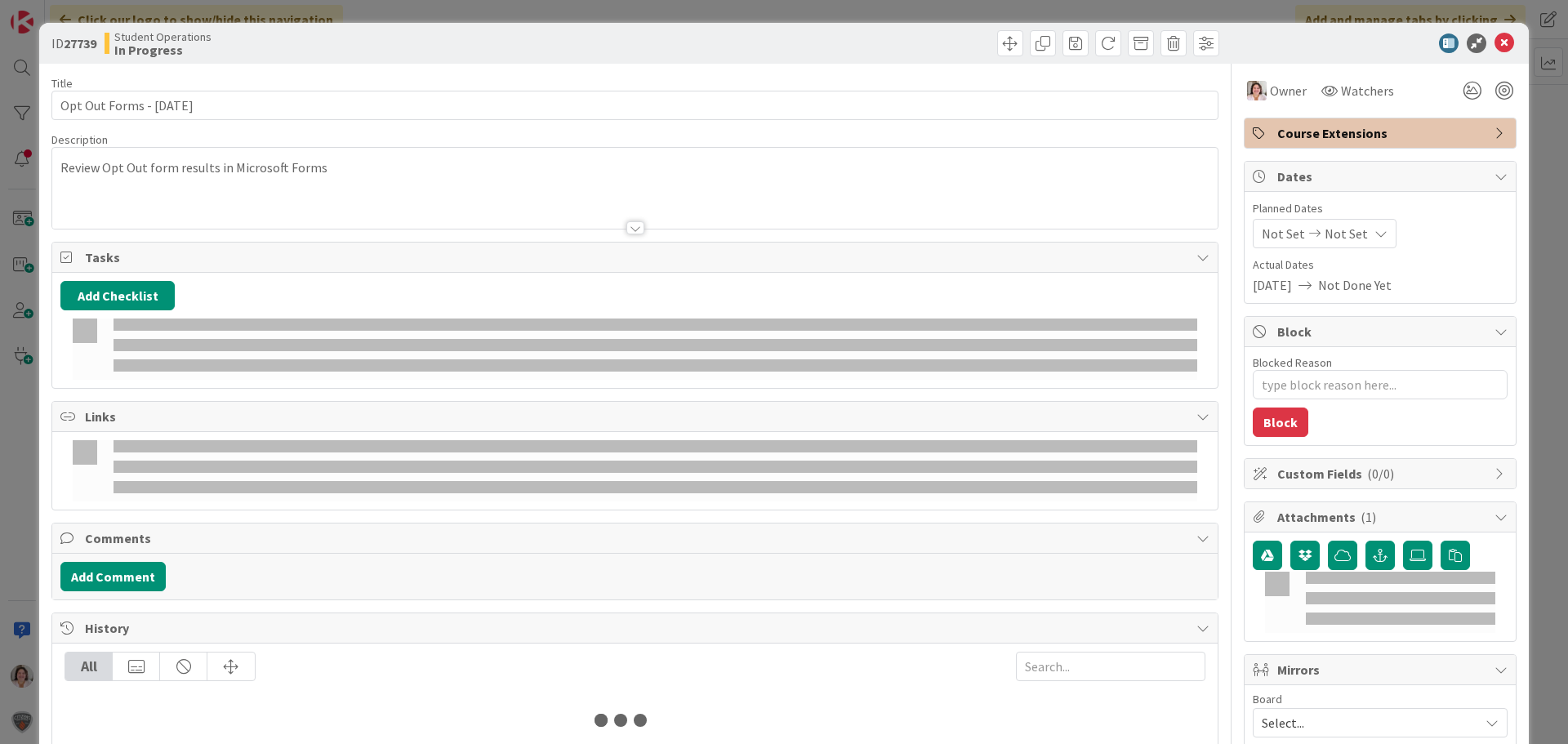
type textarea "x"
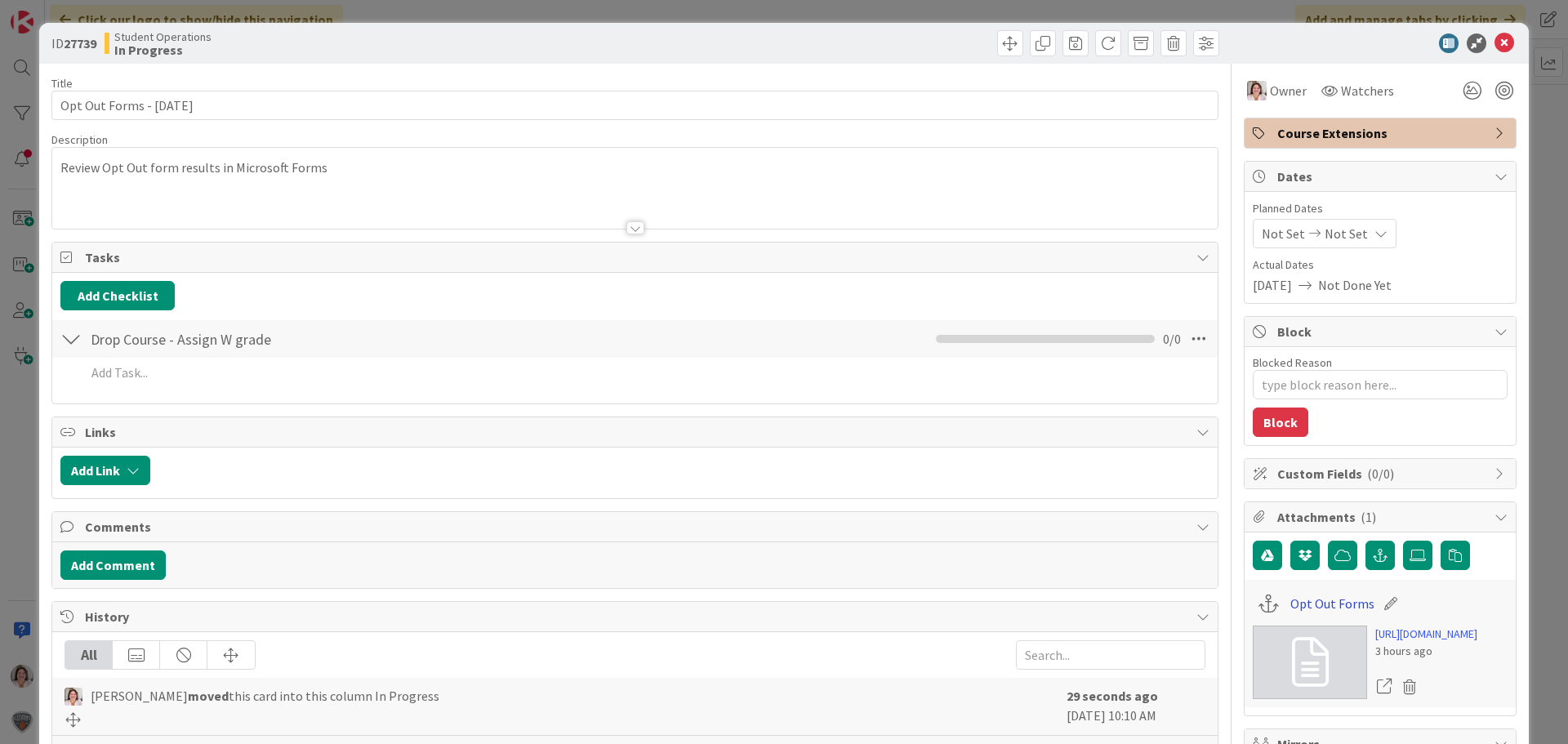
click at [1324, 604] on link "Opt Out Forms" at bounding box center [1332, 603] width 84 height 20
click at [1496, 53] on div "ID 27739 Student Operations In Progress" at bounding box center [784, 43] width 1490 height 41
click at [1498, 40] on icon at bounding box center [1505, 44] width 20 height 20
